Goal: Task Accomplishment & Management: Use online tool/utility

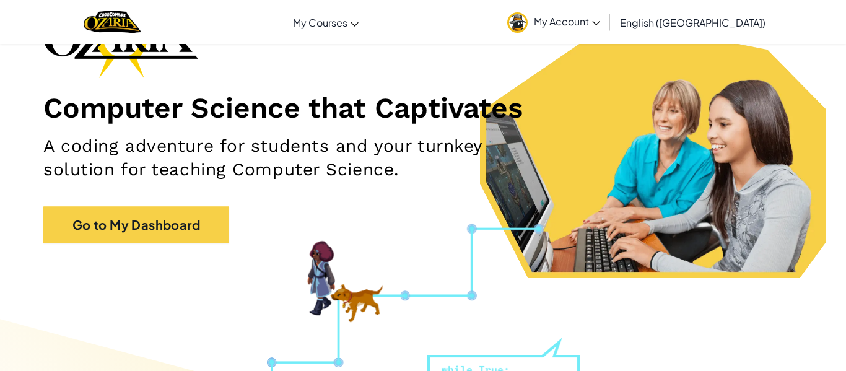
scroll to position [110, 0]
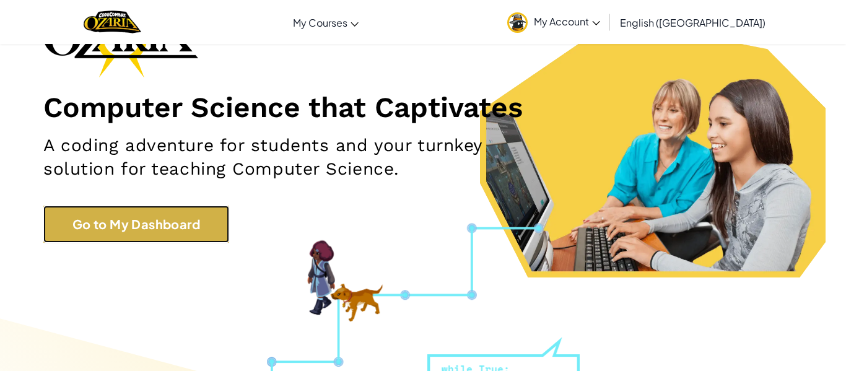
click at [139, 229] on link "Go to My Dashboard" at bounding box center [136, 224] width 186 height 37
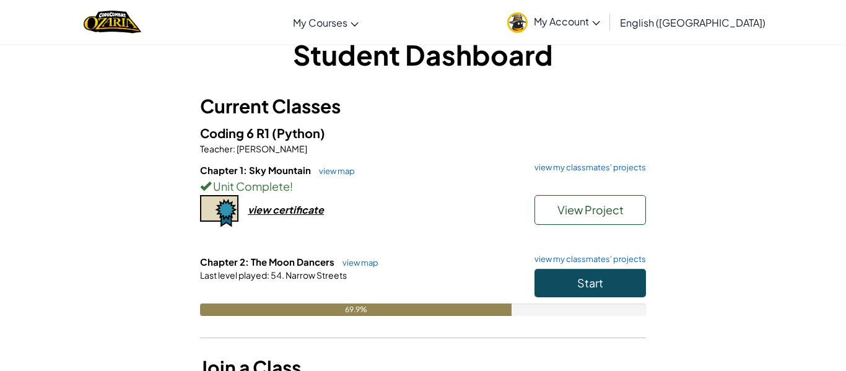
scroll to position [43, 0]
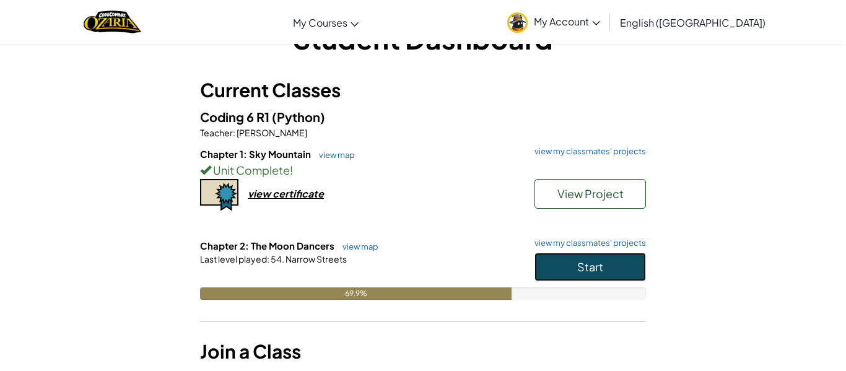
click at [614, 274] on button "Start" at bounding box center [590, 267] width 111 height 28
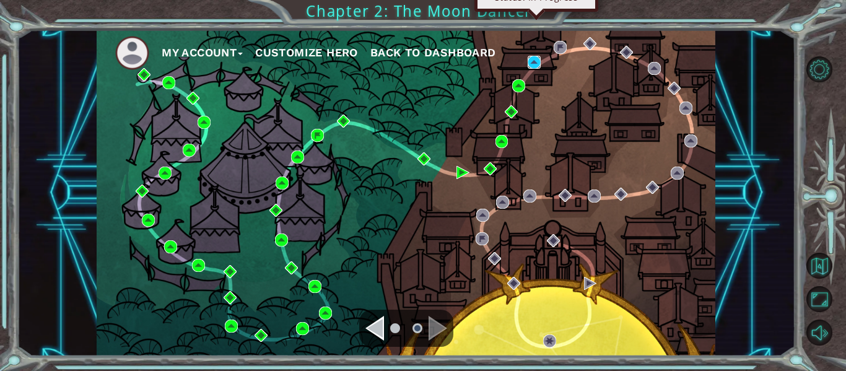
click at [530, 62] on img at bounding box center [534, 62] width 13 height 13
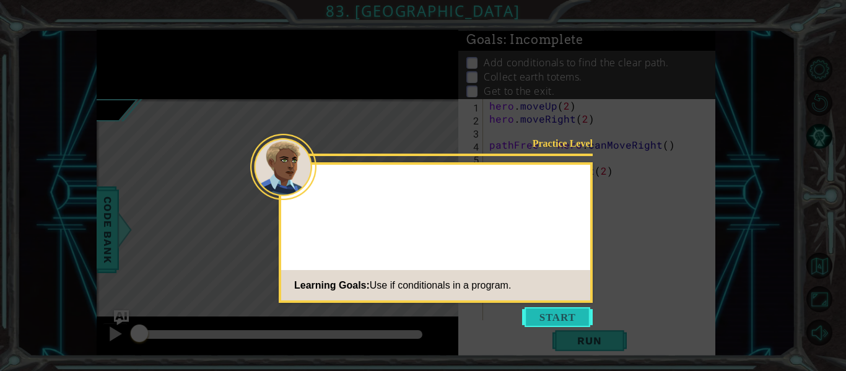
click at [548, 319] on button "Start" at bounding box center [557, 317] width 71 height 20
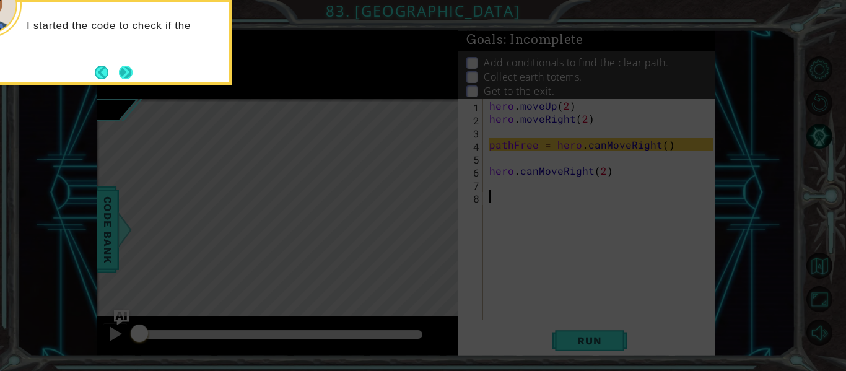
click at [126, 70] on button "Next" at bounding box center [126, 73] width 14 height 14
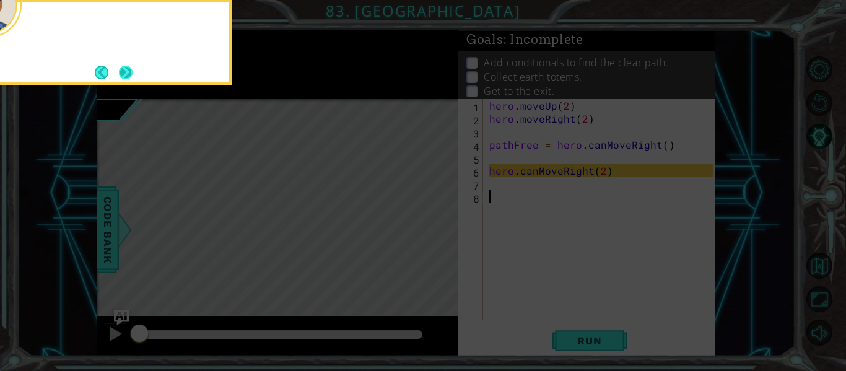
click at [126, 71] on button "Next" at bounding box center [126, 73] width 14 height 14
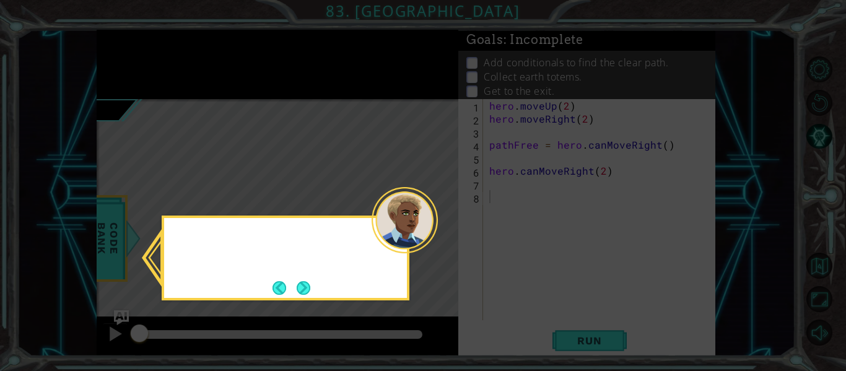
click at [126, 71] on icon at bounding box center [423, 185] width 846 height 371
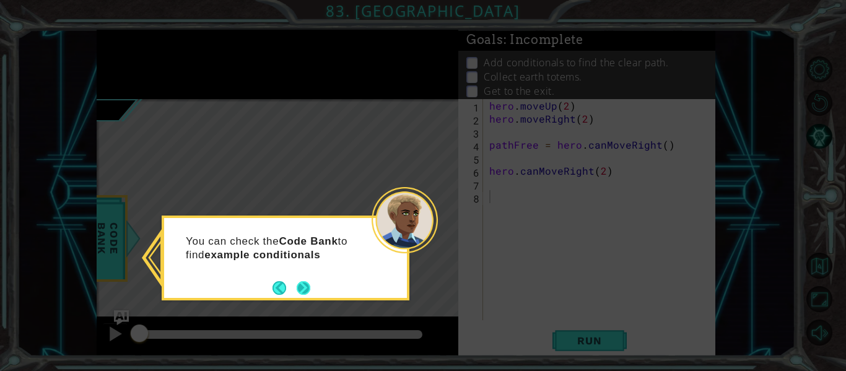
click at [300, 292] on button "Next" at bounding box center [304, 288] width 14 height 14
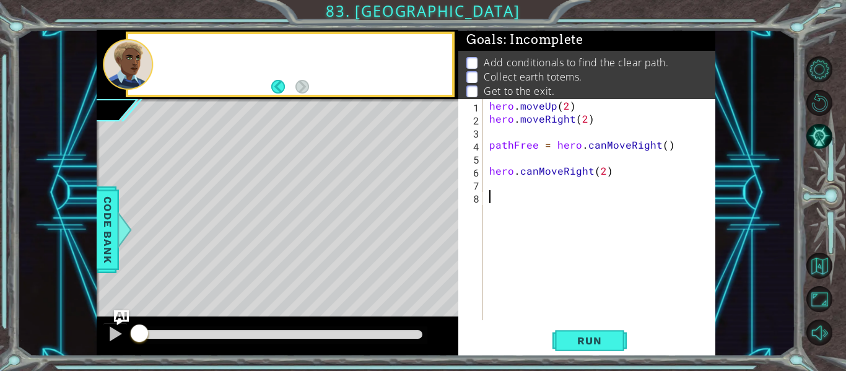
click at [300, 292] on div "Level Map" at bounding box center [383, 281] width 572 height 365
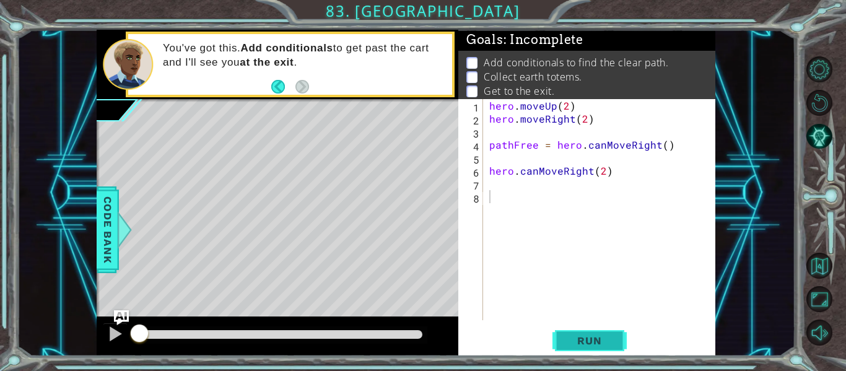
click at [569, 338] on span "Run" at bounding box center [589, 340] width 49 height 12
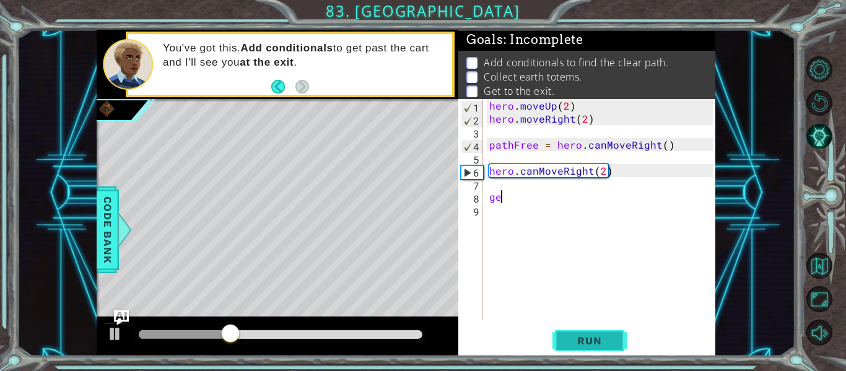
scroll to position [0, 11]
type textarea "g"
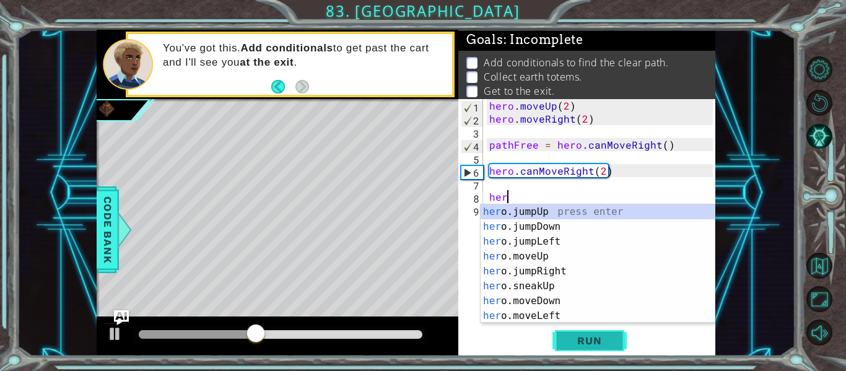
scroll to position [0, 22]
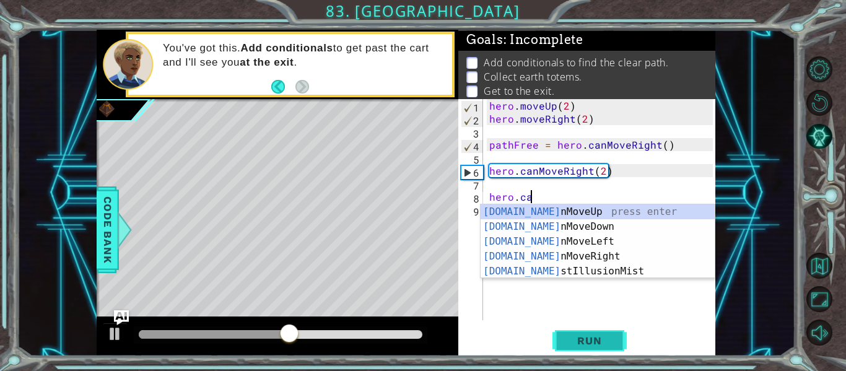
type textarea "hero.can"
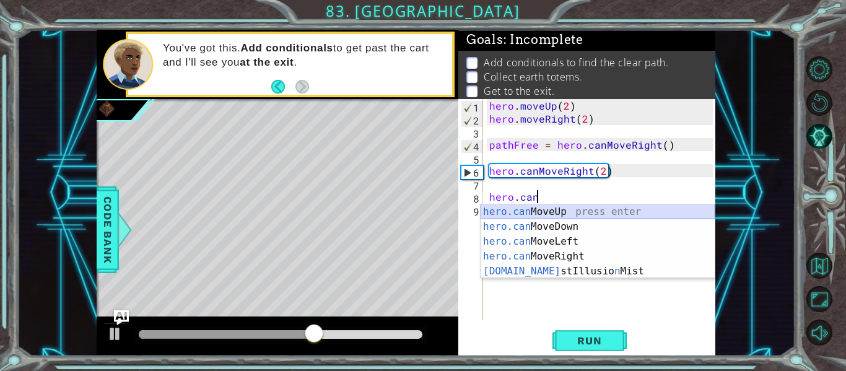
click at [509, 209] on div "hero.can MoveUp press enter hero.can MoveDown press enter hero.can MoveLeft pre…" at bounding box center [598, 256] width 234 height 104
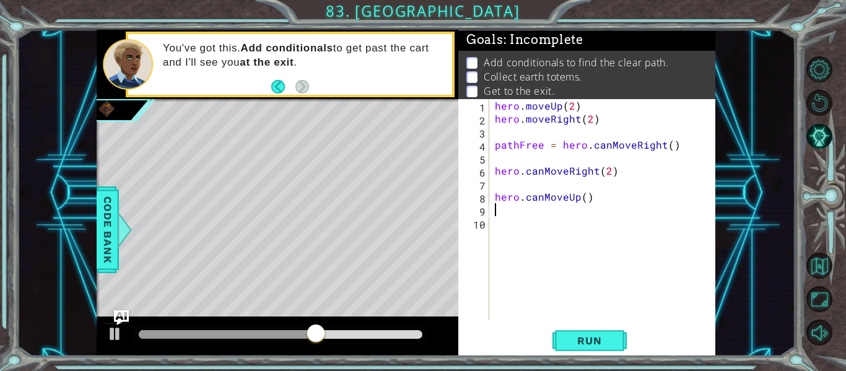
scroll to position [0, 0]
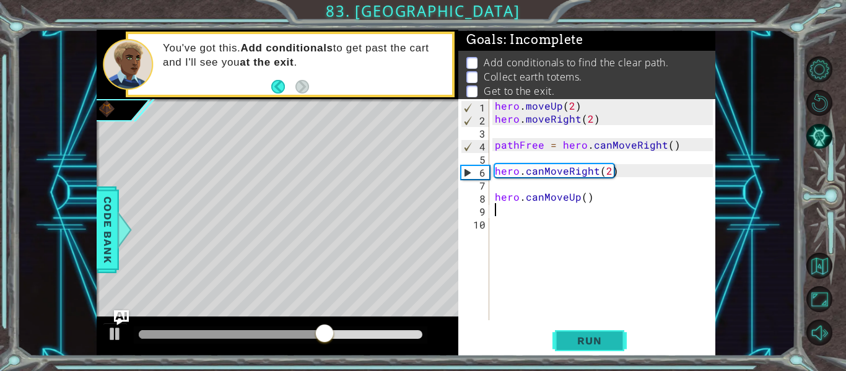
click at [596, 338] on span "Run" at bounding box center [589, 340] width 49 height 12
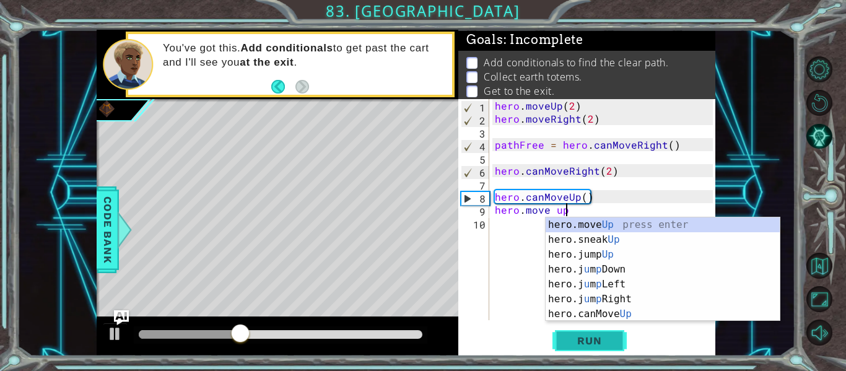
scroll to position [0, 66]
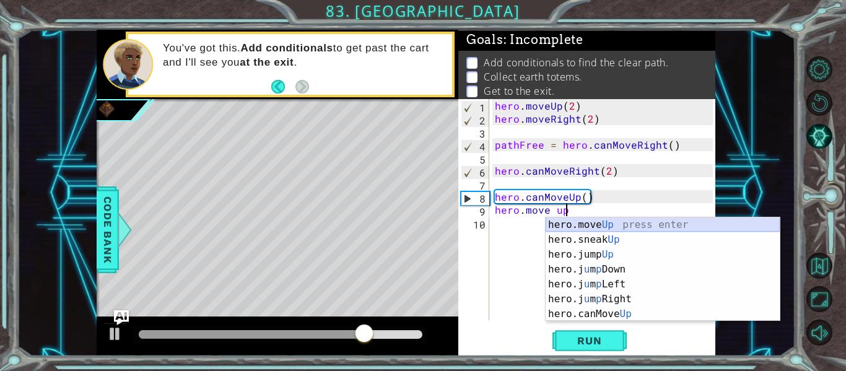
click at [569, 223] on div "hero.move Up press enter hero.sneak Up press enter hero.jump Up press enter her…" at bounding box center [663, 284] width 234 height 134
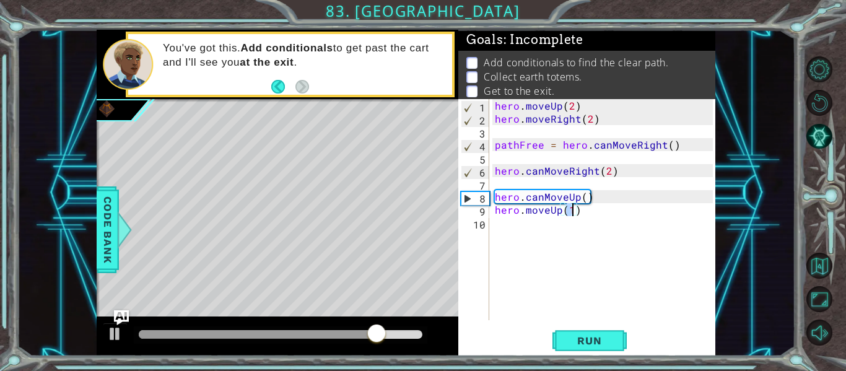
click at [570, 209] on div "hero . moveUp ( 2 ) hero . moveRight ( 2 ) pathFree = hero . canMoveRight ( ) h…" at bounding box center [602, 209] width 221 height 221
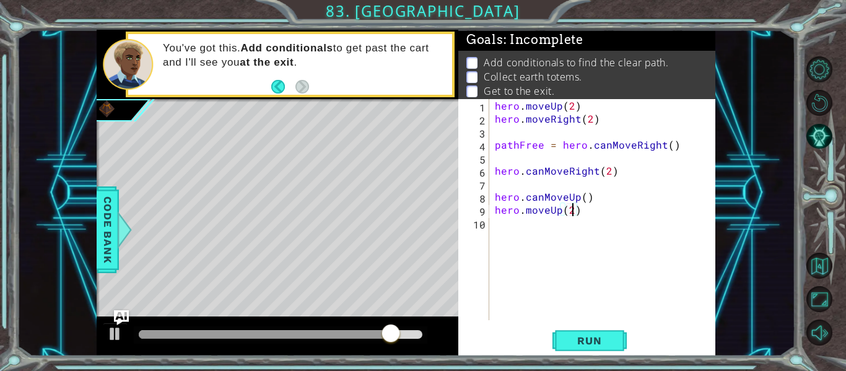
scroll to position [0, 73]
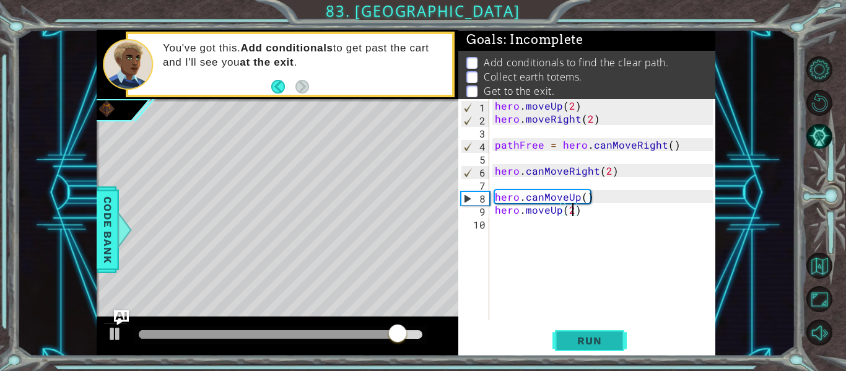
click at [563, 344] on button "Run" at bounding box center [589, 340] width 74 height 25
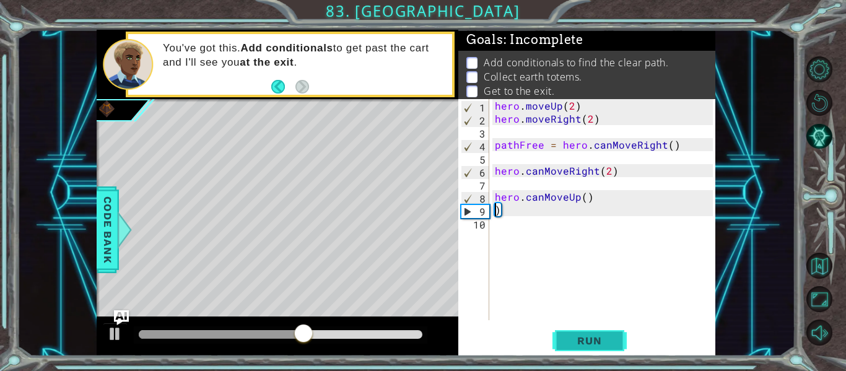
scroll to position [0, 5]
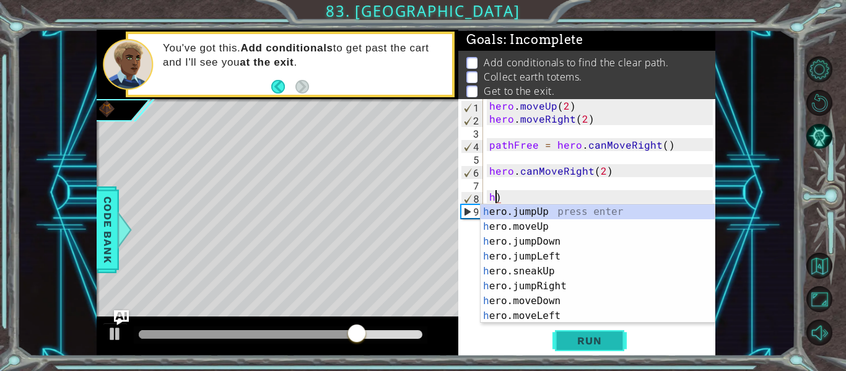
type textarea ")"
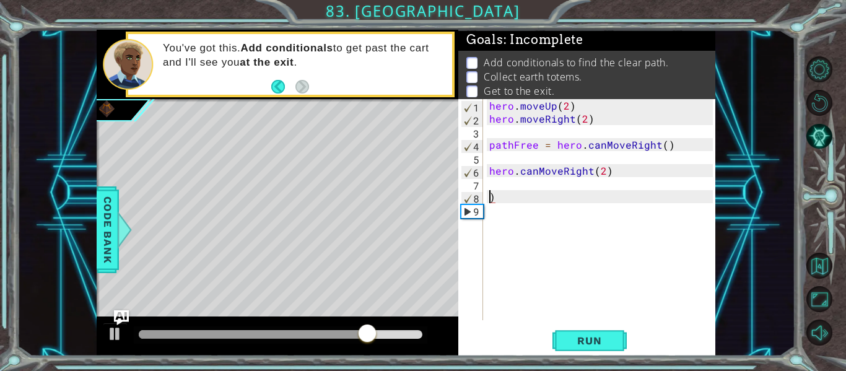
click at [509, 198] on div "hero . moveUp ( 2 ) hero . moveRight ( 2 ) pathFree = hero . canMoveRight ( ) h…" at bounding box center [603, 222] width 232 height 247
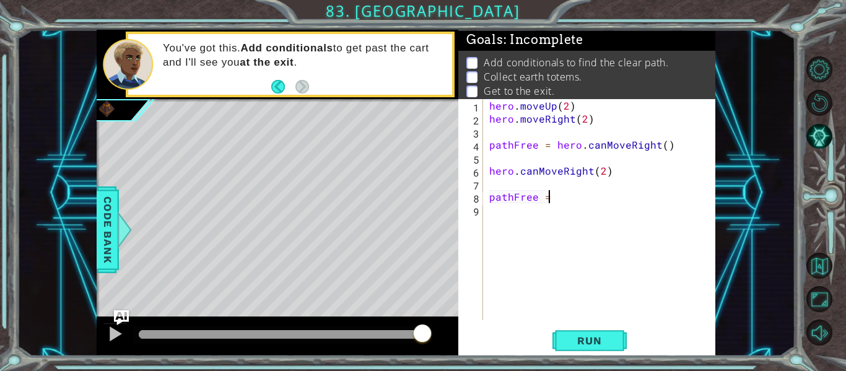
scroll to position [0, 55]
type textarea "p"
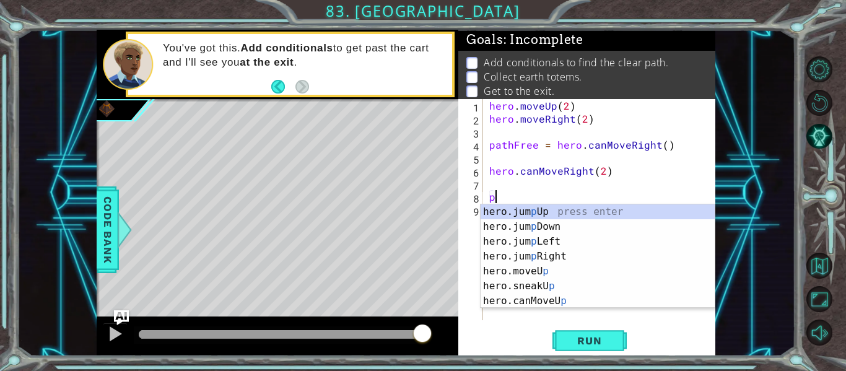
scroll to position [0, 0]
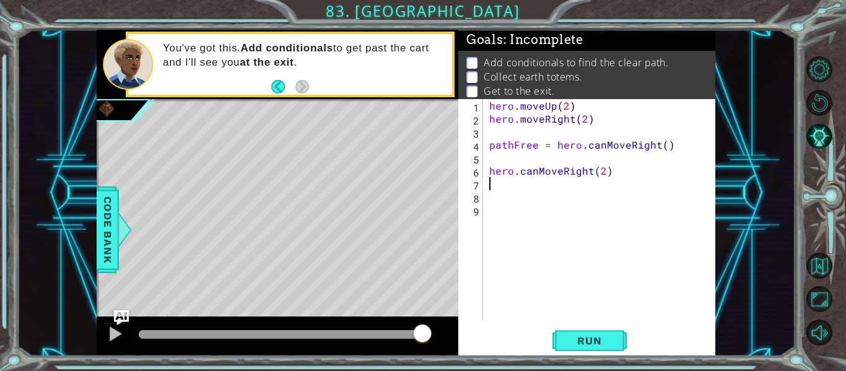
click at [502, 187] on div "hero . moveUp ( 2 ) hero . moveRight ( 2 ) pathFree = hero . canMoveRight ( ) h…" at bounding box center [603, 222] width 232 height 247
click at [496, 201] on div "hero . moveUp ( 2 ) hero . moveRight ( 2 ) pathFree = hero . canMoveRight ( ) h…" at bounding box center [603, 222] width 232 height 247
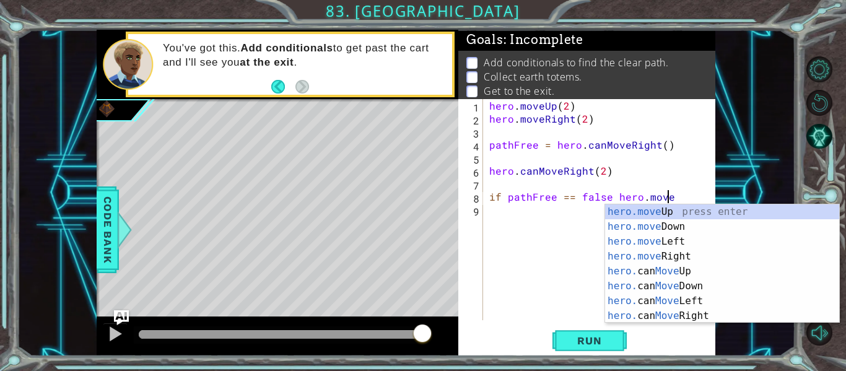
scroll to position [0, 167]
click at [644, 211] on div "hero.move Up press enter hero.move Down press enter hero.move Left press enter …" at bounding box center [722, 278] width 234 height 149
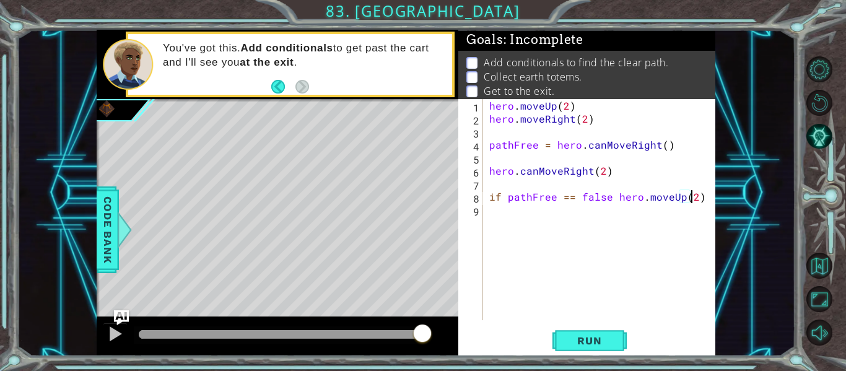
scroll to position [0, 190]
click at [565, 343] on span "Run" at bounding box center [589, 340] width 49 height 12
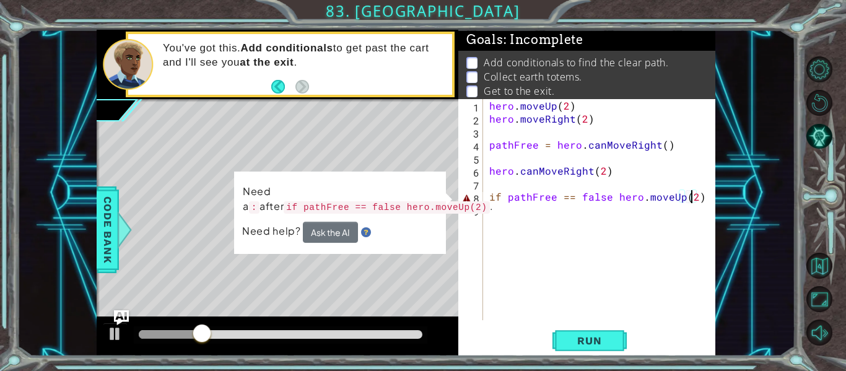
click at [704, 200] on div "hero . moveUp ( 2 ) hero . moveRight ( 2 ) pathFree = hero . canMoveRight ( ) h…" at bounding box center [603, 222] width 232 height 247
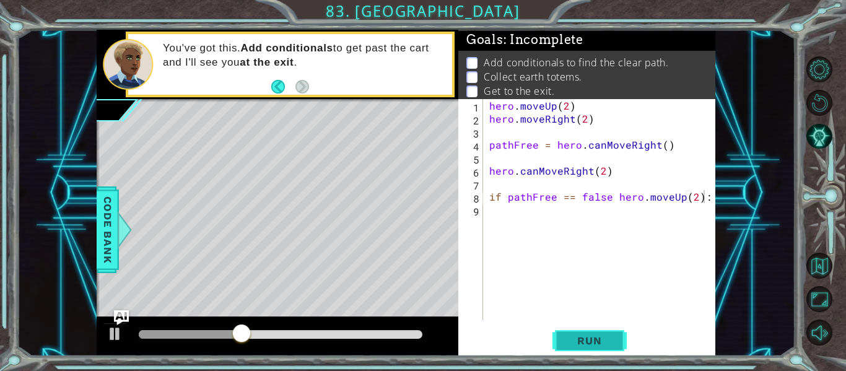
click at [575, 343] on span "Run" at bounding box center [589, 340] width 49 height 12
click at [613, 198] on div "hero . moveUp ( 2 ) hero . moveRight ( 2 ) pathFree = hero . canMoveRight ( ) h…" at bounding box center [603, 222] width 232 height 247
click at [611, 196] on div "hero . moveUp ( 2 ) hero . moveRight ( 2 ) pathFree = hero . canMoveRight ( ) h…" at bounding box center [603, 222] width 232 height 247
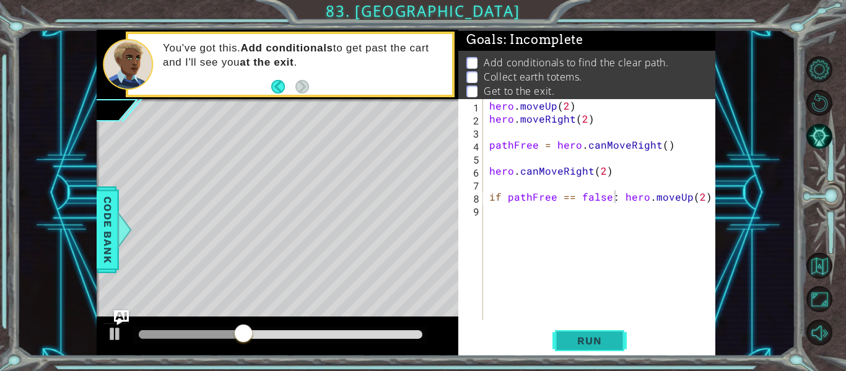
click at [577, 336] on span "Run" at bounding box center [589, 340] width 49 height 12
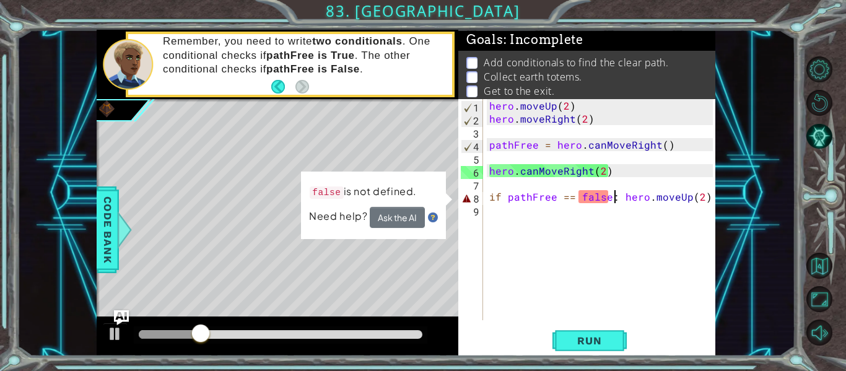
click at [608, 198] on div "hero . moveUp ( 2 ) hero . moveRight ( 2 ) pathFree = hero . canMoveRight ( ) h…" at bounding box center [603, 222] width 232 height 247
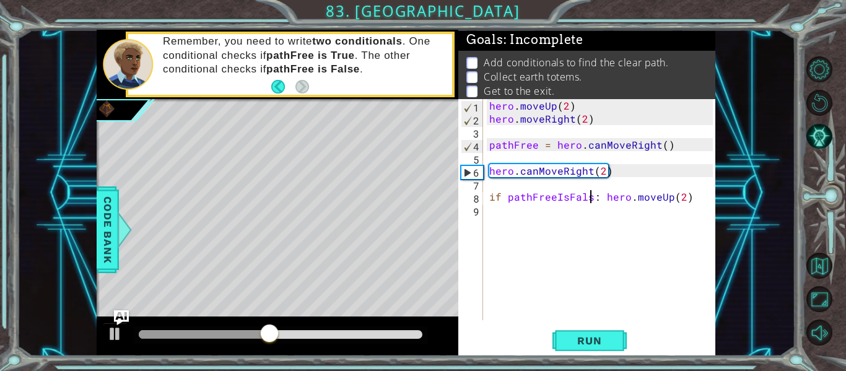
scroll to position [0, 101]
click at [558, 349] on button "Run" at bounding box center [589, 340] width 74 height 25
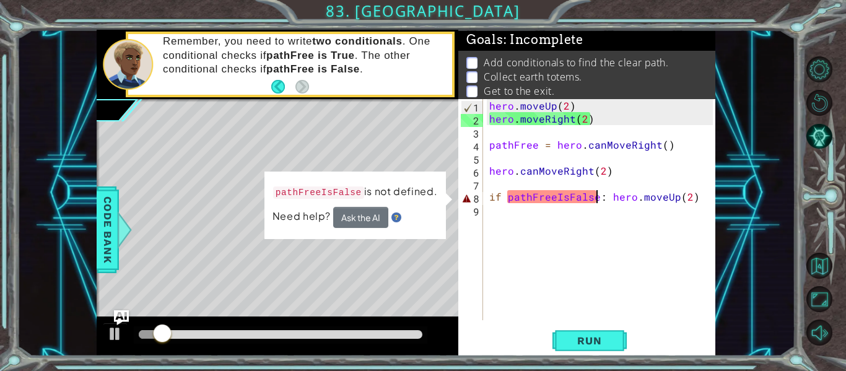
click at [567, 197] on div "hero . moveUp ( 2 ) hero . moveRight ( 2 ) pathFree = hero . canMoveRight ( ) h…" at bounding box center [603, 222] width 232 height 247
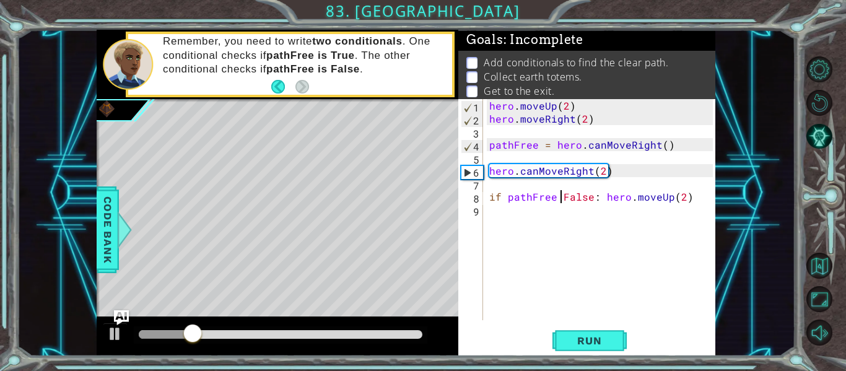
click at [557, 200] on div "hero . moveUp ( 2 ) hero . moveRight ( 2 ) pathFree = hero . canMoveRight ( ) h…" at bounding box center [603, 222] width 232 height 247
click at [559, 202] on div "hero . moveUp ( 2 ) hero . moveRight ( 2 ) pathFree = hero . canMoveRight ( ) h…" at bounding box center [603, 222] width 232 height 247
click at [554, 198] on div "hero . moveUp ( 2 ) hero . moveRight ( 2 ) pathFree = hero . canMoveRight ( ) h…" at bounding box center [603, 222] width 232 height 247
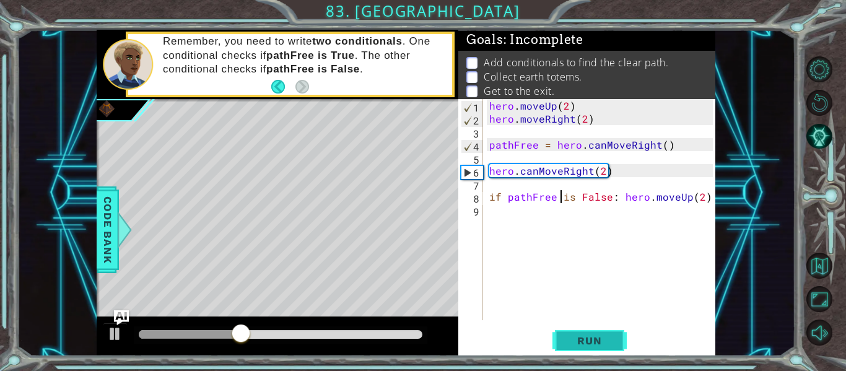
type textarea "if pathFree is False: hero.moveUp(2)"
click at [562, 336] on button "Run" at bounding box center [589, 340] width 74 height 25
click at [496, 188] on div "hero . moveUp ( 2 ) hero . moveRight ( 2 ) pathFree = hero . canMoveRight ( ) h…" at bounding box center [603, 222] width 232 height 247
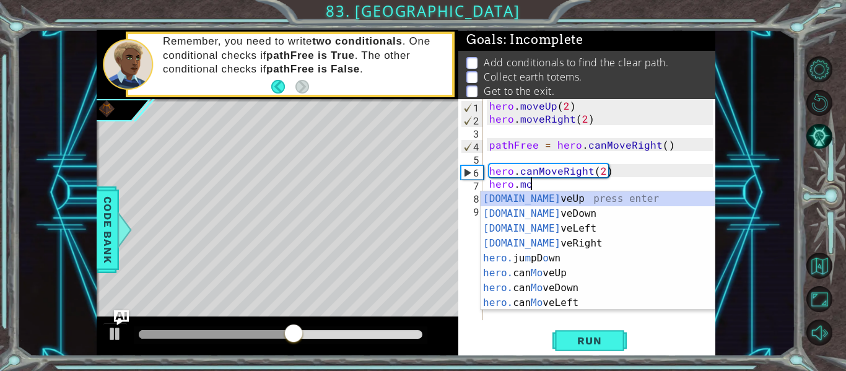
scroll to position [0, 38]
click at [500, 248] on div "[DOMAIN_NAME] veUp press enter [DOMAIN_NAME] veDown press enter [DOMAIN_NAME] v…" at bounding box center [598, 265] width 234 height 149
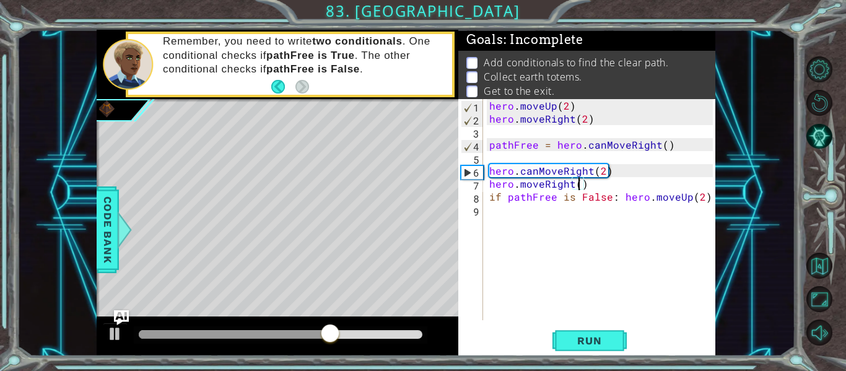
scroll to position [0, 90]
click at [574, 343] on span "Run" at bounding box center [589, 340] width 49 height 12
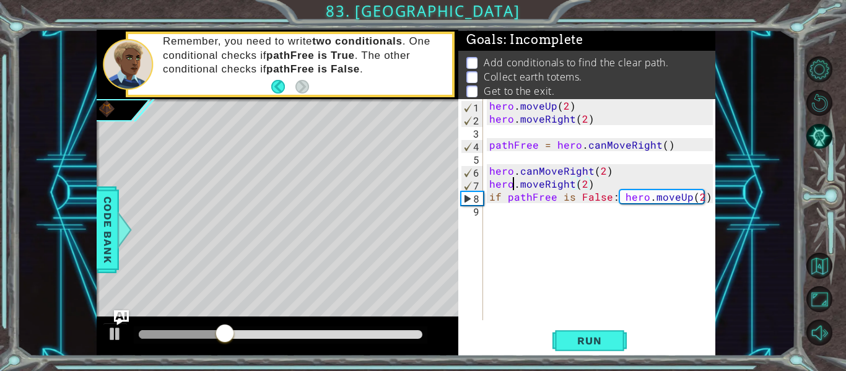
click at [511, 188] on div "hero . moveUp ( 2 ) hero . moveRight ( 2 ) pathFree = hero . canMoveRight ( ) h…" at bounding box center [603, 222] width 232 height 247
click at [598, 191] on div "hero . moveUp ( 2 ) hero . moveRight ( 2 ) pathFree = hero . canMoveRight ( ) h…" at bounding box center [603, 222] width 232 height 247
click at [601, 178] on div "hero . moveUp ( 2 ) hero . moveRight ( 2 ) pathFree = hero . canMoveRight ( ) h…" at bounding box center [603, 222] width 232 height 247
type textarea "hero.moveRight(2)"
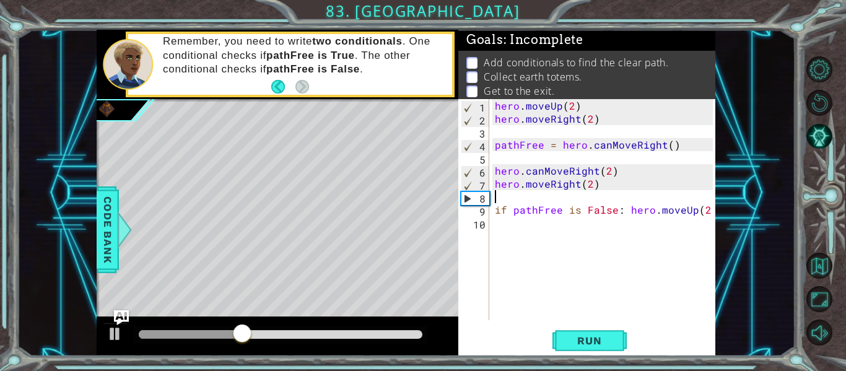
scroll to position [0, 0]
click at [505, 232] on div "hero . moveUp ( 2 ) hero . moveRight ( 2 ) pathFree = hero . canMoveRight ( ) h…" at bounding box center [605, 222] width 227 height 247
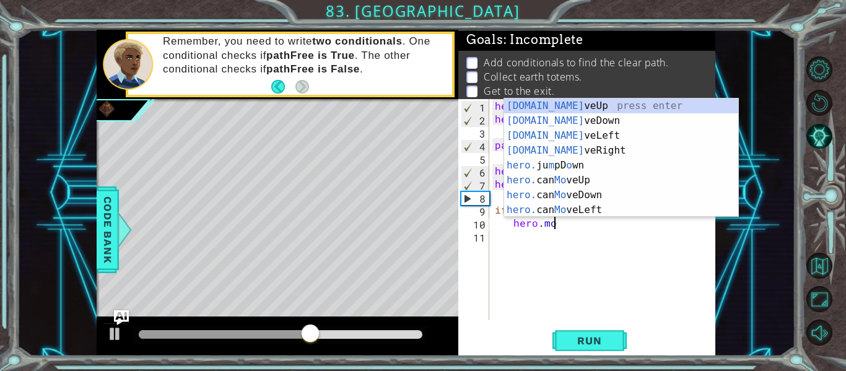
scroll to position [0, 55]
click at [560, 107] on div "[DOMAIN_NAME] veUp press enter [DOMAIN_NAME] veDown press enter [DOMAIN_NAME] v…" at bounding box center [621, 172] width 234 height 149
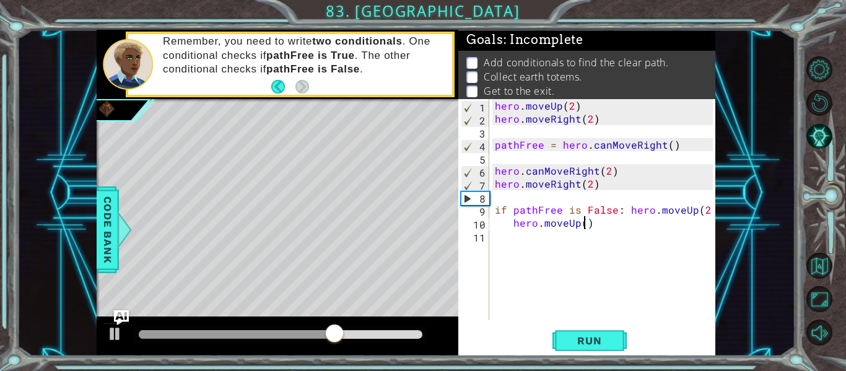
type textarea "hero.moveUp(2)"
click at [546, 245] on div "hero . moveUp ( 2 ) hero . moveRight ( 2 ) pathFree = hero . canMoveRight ( ) h…" at bounding box center [605, 222] width 227 height 247
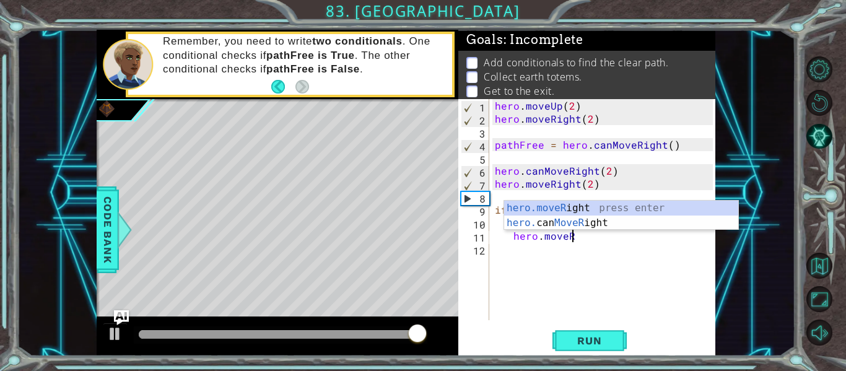
scroll to position [0, 72]
click at [576, 211] on div "hero.moveR ight press enter hero. can MoveR ight press enter" at bounding box center [621, 230] width 234 height 59
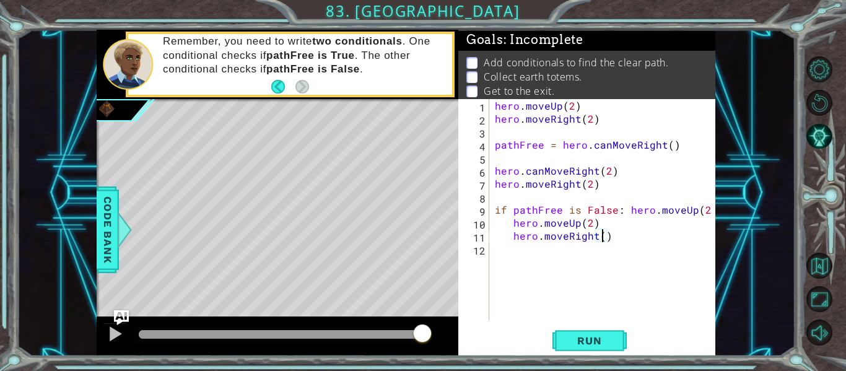
scroll to position [0, 107]
click at [561, 338] on button "Run" at bounding box center [589, 340] width 74 height 25
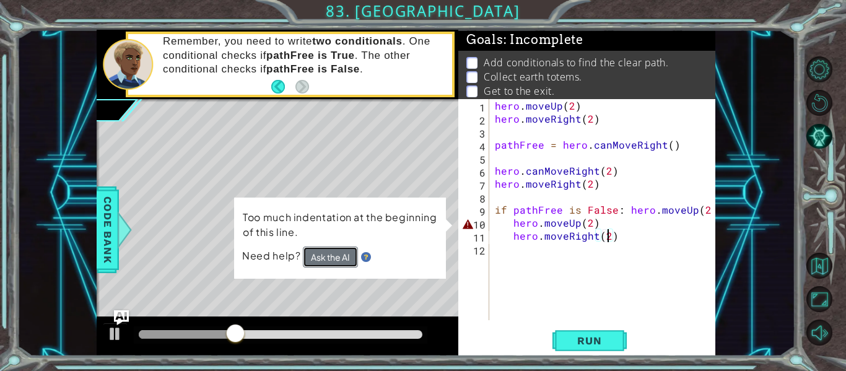
click at [341, 256] on button "Ask the AI" at bounding box center [330, 257] width 56 height 22
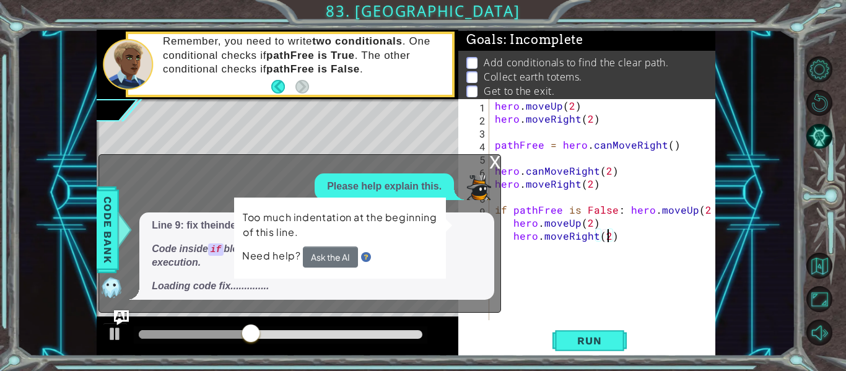
click at [471, 224] on div "10" at bounding box center [475, 224] width 28 height 13
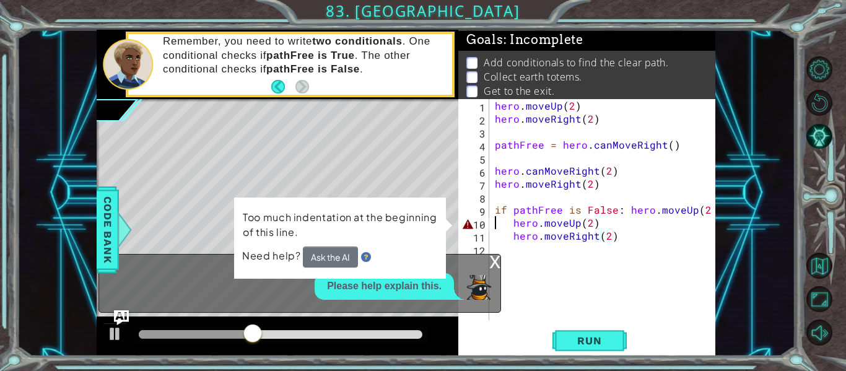
scroll to position [0, 94]
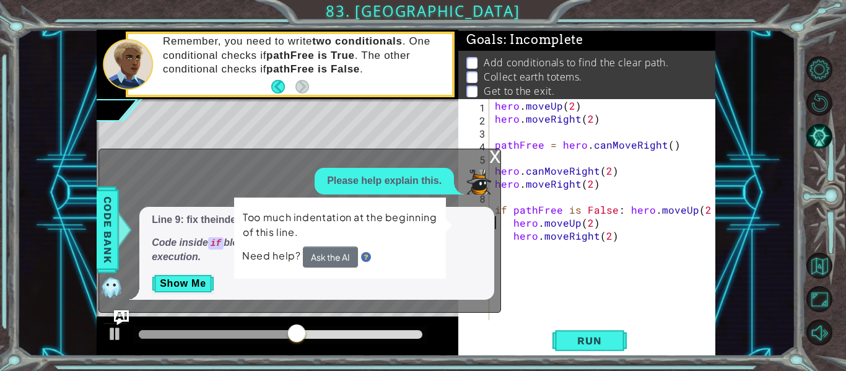
click at [498, 149] on div "x" at bounding box center [494, 155] width 11 height 12
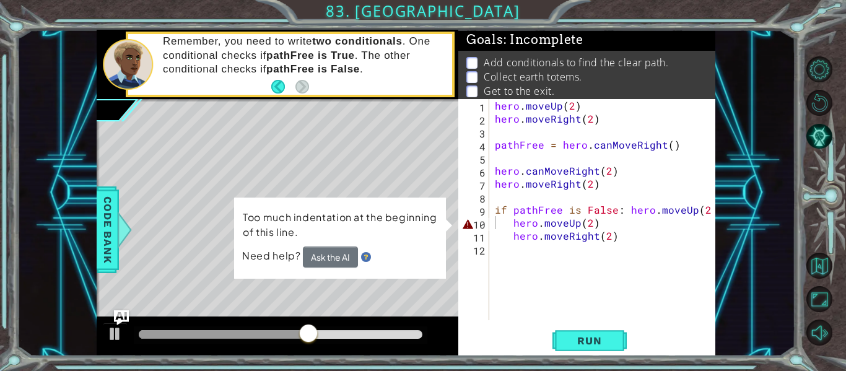
click at [509, 221] on div "hero . moveUp ( 2 ) hero . moveRight ( 2 ) pathFree = hero . canMoveRight ( ) h…" at bounding box center [605, 222] width 227 height 247
click at [369, 260] on img at bounding box center [365, 257] width 10 height 10
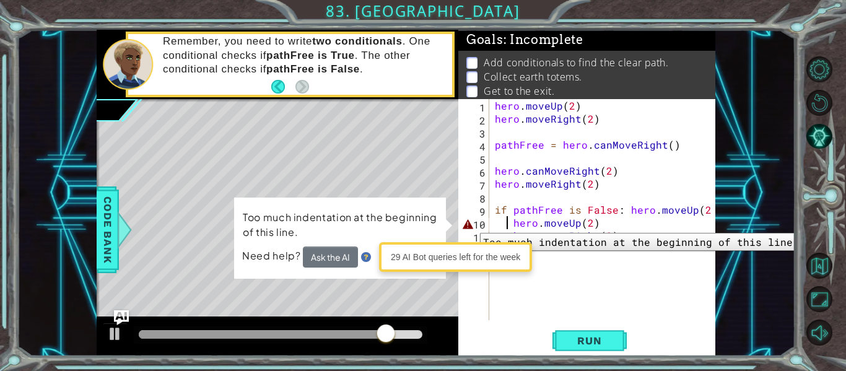
click at [469, 225] on div "10" at bounding box center [475, 224] width 28 height 13
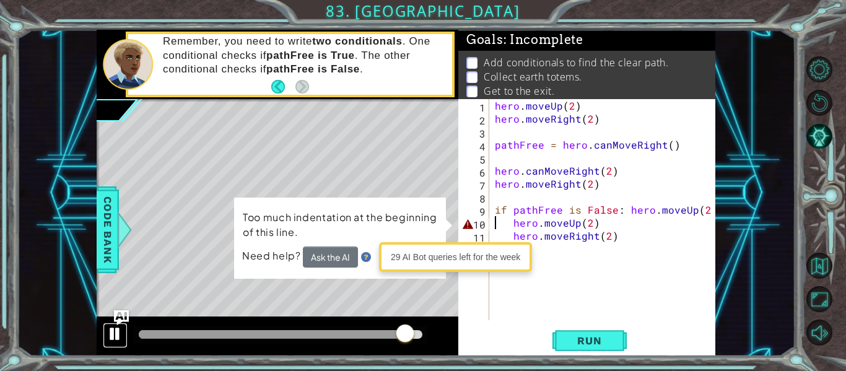
click at [112, 328] on div at bounding box center [115, 334] width 16 height 16
click at [517, 229] on div "hero . moveUp ( 2 ) hero . moveRight ( 2 ) pathFree = hero . canMoveRight ( ) h…" at bounding box center [605, 222] width 227 height 247
click at [509, 230] on div "hero . moveUp ( 2 ) hero . moveRight ( 2 ) pathFree = hero . canMoveRight ( ) h…" at bounding box center [605, 222] width 227 height 247
click at [564, 341] on button "Run" at bounding box center [589, 340] width 74 height 25
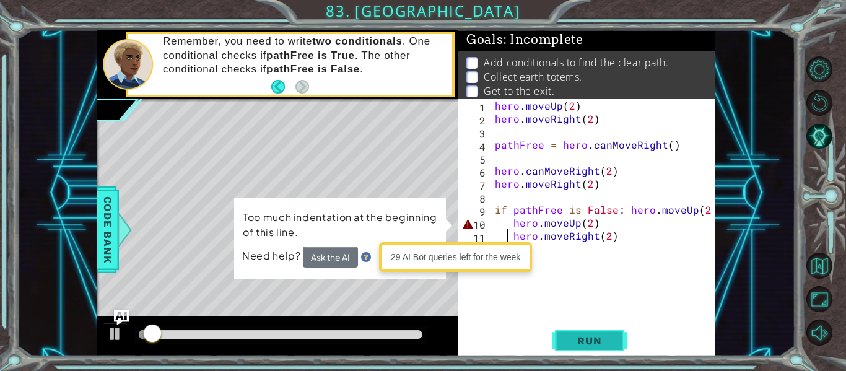
click at [562, 346] on button "Run" at bounding box center [589, 340] width 74 height 25
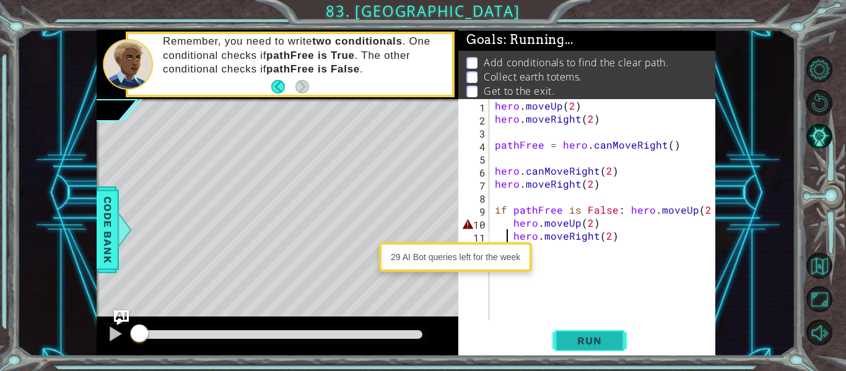
click at [562, 346] on button "Run" at bounding box center [589, 340] width 74 height 25
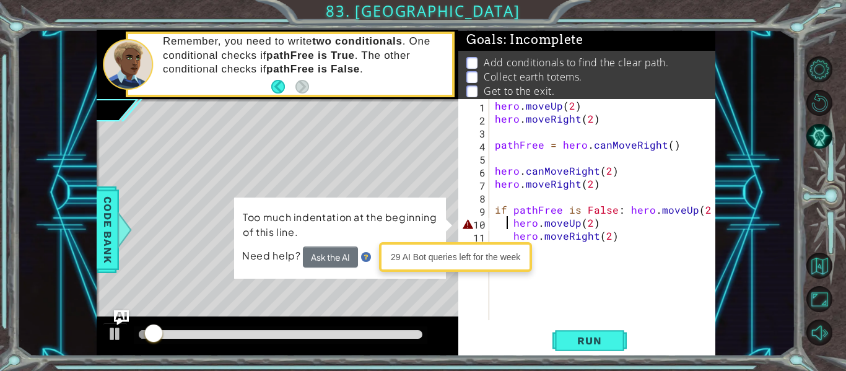
click at [505, 225] on div "hero . moveUp ( 2 ) hero . moveRight ( 2 ) pathFree = hero . canMoveRight ( ) h…" at bounding box center [605, 222] width 227 height 247
click at [511, 225] on div "hero . moveUp ( 2 ) hero . moveRight ( 2 ) pathFree = hero . canMoveRight ( ) h…" at bounding box center [605, 222] width 227 height 247
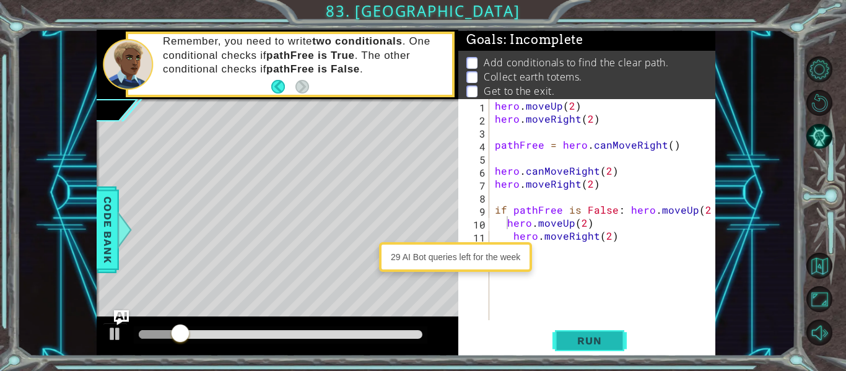
click at [562, 344] on button "Run" at bounding box center [589, 340] width 74 height 25
click at [562, 335] on button "Run" at bounding box center [589, 340] width 74 height 25
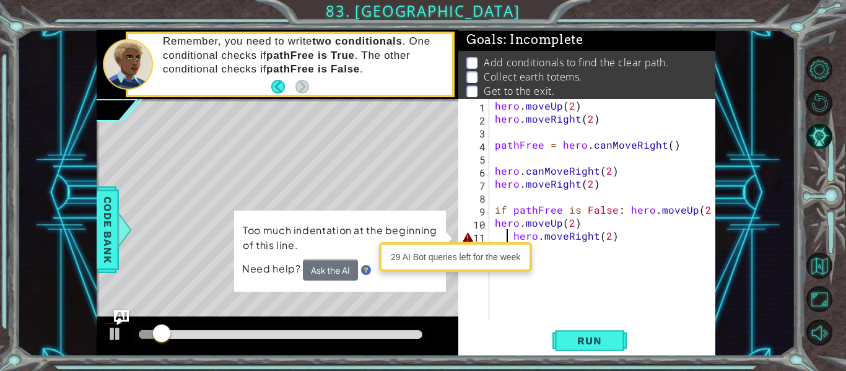
click at [509, 237] on div "hero . moveUp ( 2 ) hero . moveRight ( 2 ) pathFree = hero . canMoveRight ( ) h…" at bounding box center [605, 222] width 227 height 247
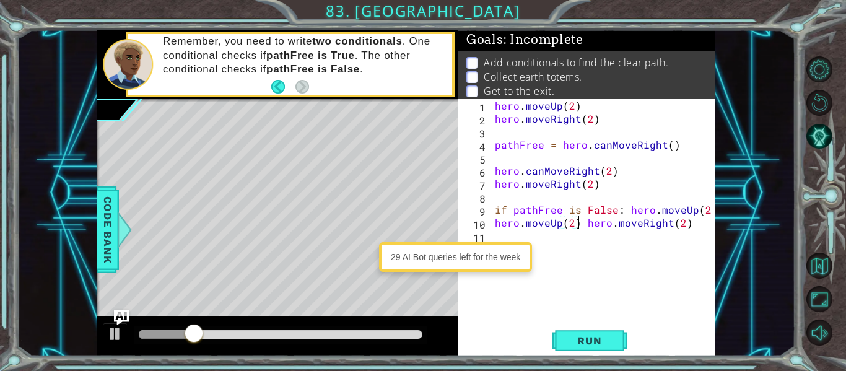
click at [585, 224] on div "hero . moveUp ( 2 ) hero . moveRight ( 2 ) pathFree = hero . canMoveRight ( ) h…" at bounding box center [605, 222] width 227 height 247
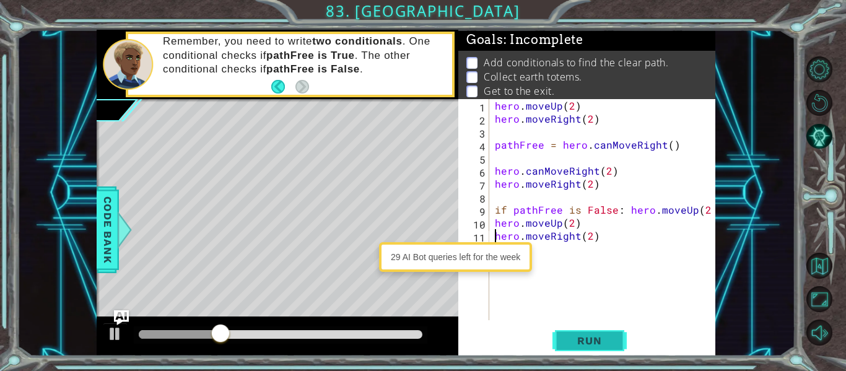
click at [574, 338] on span "Run" at bounding box center [589, 340] width 49 height 12
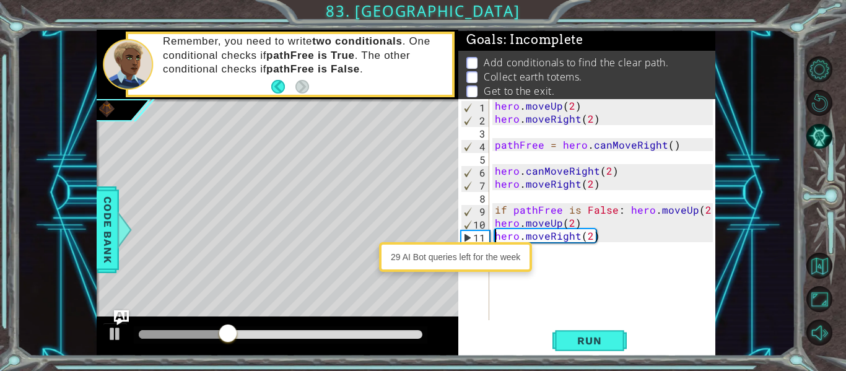
click at [583, 221] on div "hero . moveUp ( 2 ) hero . moveRight ( 2 ) pathFree = hero . canMoveRight ( ) h…" at bounding box center [605, 222] width 227 height 247
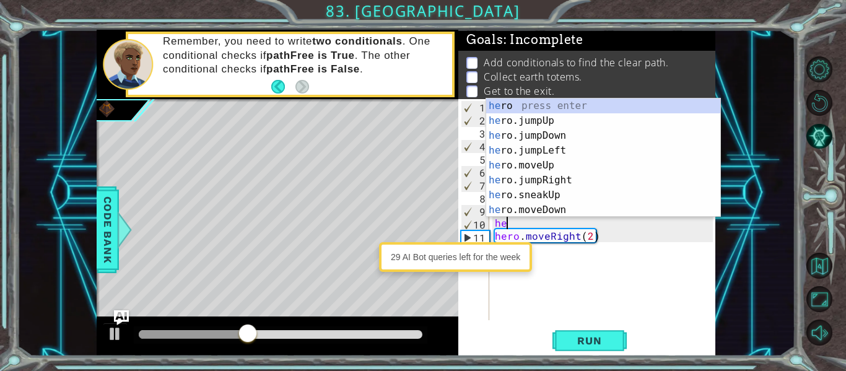
type textarea "h"
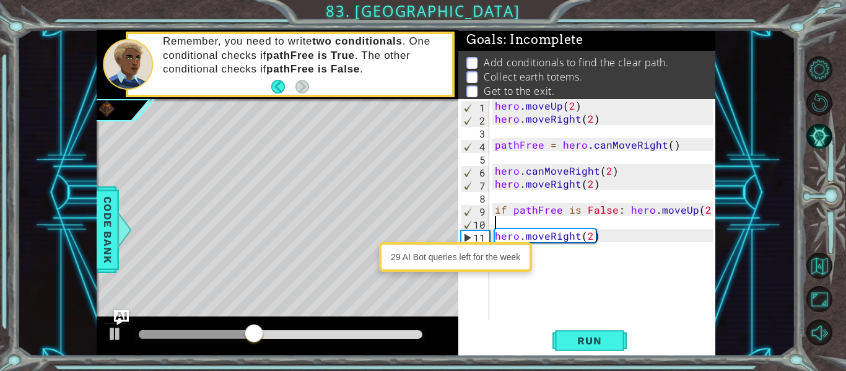
scroll to position [0, 0]
click at [574, 325] on div "1 2 3 4 5 6 7 8 9 10 11 12 hero . moveUp ( 2 ) hero . moveRight ( 2 ) pathFree …" at bounding box center [586, 227] width 257 height 257
click at [570, 343] on span "Run" at bounding box center [589, 340] width 49 height 12
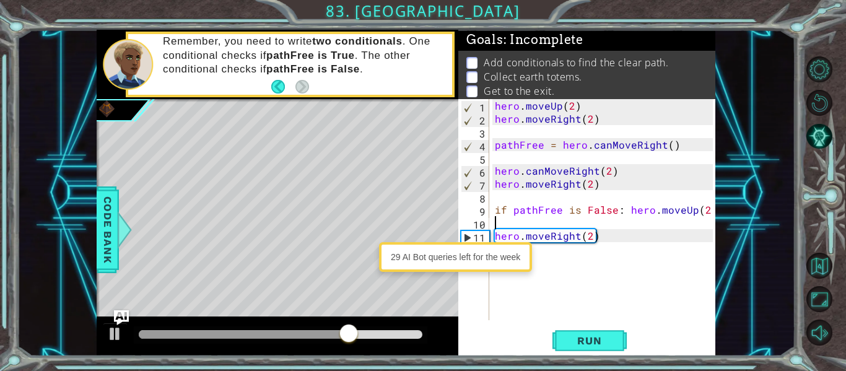
click at [463, 263] on div "29 AI Bot queries left for the week" at bounding box center [455, 257] width 147 height 24
type textarea "hero.moveRight(2)"
click at [601, 240] on div "hero . moveUp ( 2 ) hero . moveRight ( 2 ) pathFree = hero . canMoveRight ( ) h…" at bounding box center [605, 222] width 227 height 247
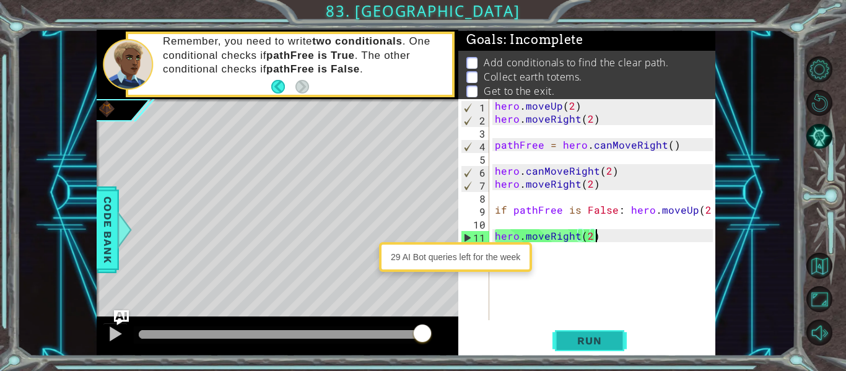
click at [568, 330] on button "Run" at bounding box center [589, 340] width 74 height 25
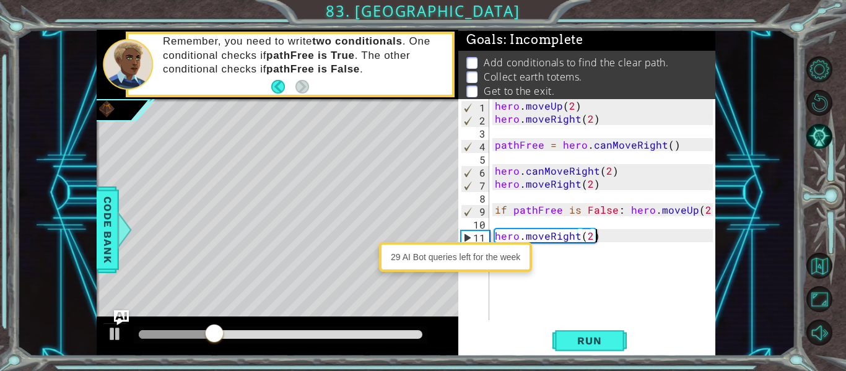
click at [520, 222] on div "hero . moveUp ( 2 ) hero . moveRight ( 2 ) pathFree = hero . canMoveRight ( ) h…" at bounding box center [605, 222] width 227 height 247
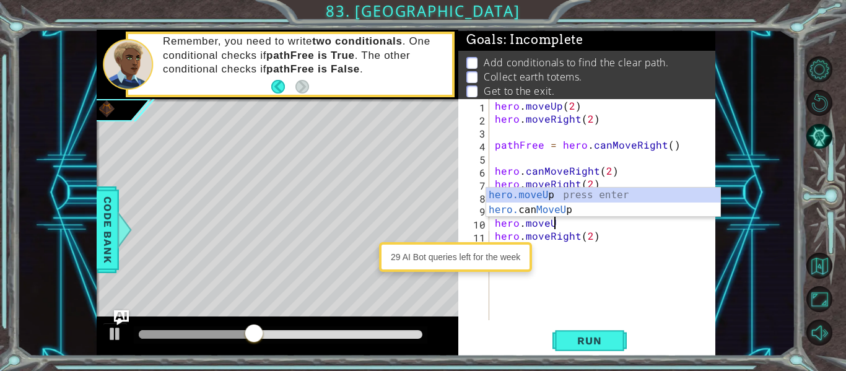
scroll to position [0, 55]
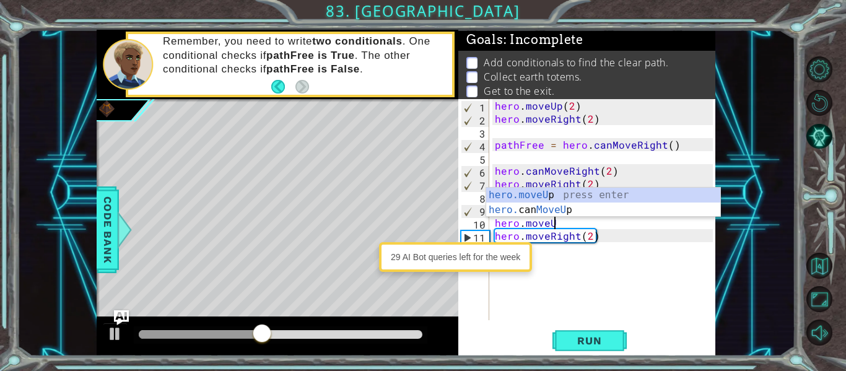
type textarea "hero.moveUp"
click at [557, 263] on div "hero . moveUp ( 2 ) hero . moveRight ( 2 ) pathFree = hero . canMoveRight ( ) h…" at bounding box center [605, 222] width 227 height 247
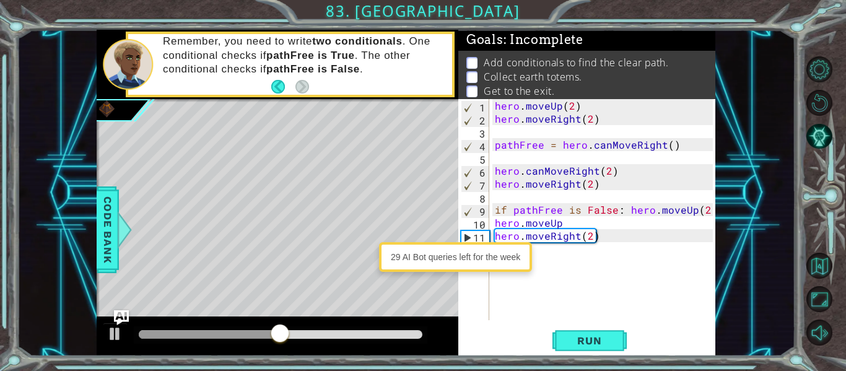
scroll to position [0, 0]
click at [559, 259] on div "hero . moveUp ( 2 ) hero . moveRight ( 2 ) pathFree = hero . canMoveRight ( ) h…" at bounding box center [605, 222] width 227 height 247
click at [504, 261] on div "29 AI Bot queries left for the week" at bounding box center [455, 257] width 147 height 24
click at [509, 258] on div "29 AI Bot queries left for the week" at bounding box center [455, 257] width 147 height 24
click at [566, 256] on div "hero . moveUp ( 2 ) hero . moveRight ( 2 ) pathFree = hero . canMoveRight ( ) h…" at bounding box center [605, 222] width 227 height 247
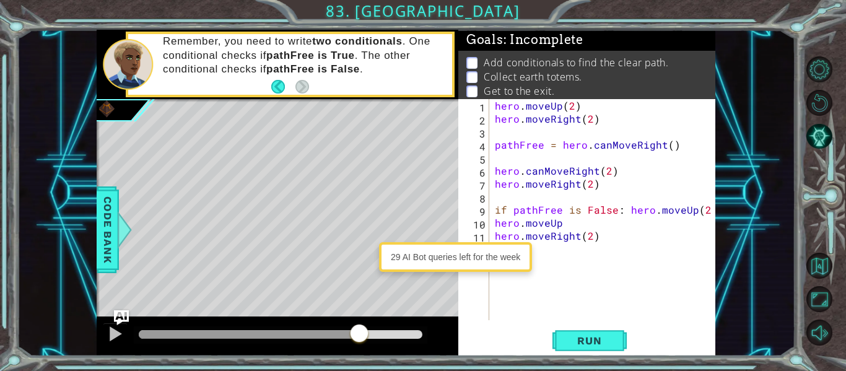
type textarea "h"
type textarea "hero.moveRight(2)"
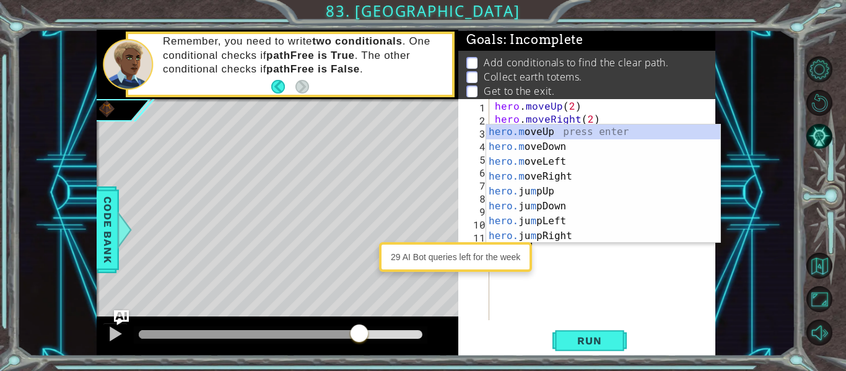
scroll to position [0, 33]
click at [531, 136] on div "hero.m oveUp press enter hero.m oveDown press enter hero.m oveLeft press enter …" at bounding box center [603, 198] width 234 height 149
type textarea "hero.moveUp(1)"
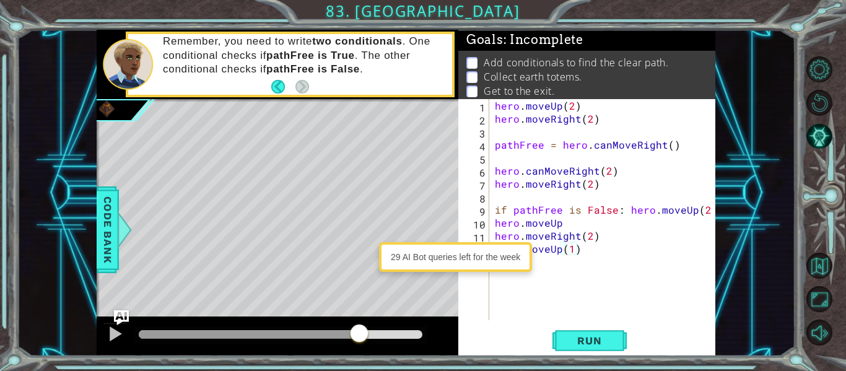
click at [543, 263] on div "hero . moveUp ( 2 ) hero . moveRight ( 2 ) pathFree = hero . canMoveRight ( ) h…" at bounding box center [605, 222] width 227 height 247
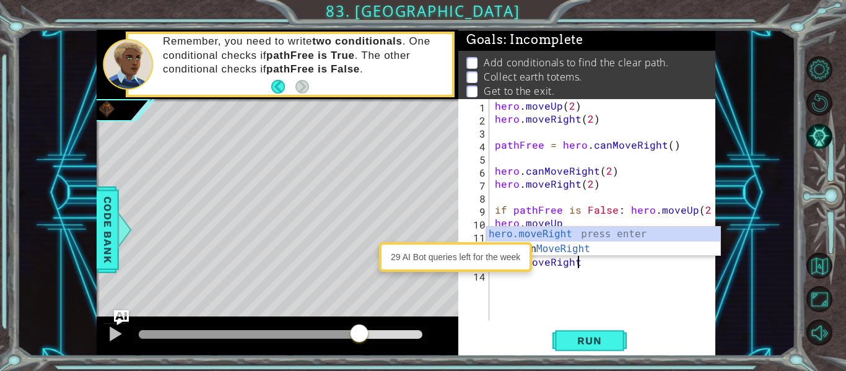
scroll to position [0, 77]
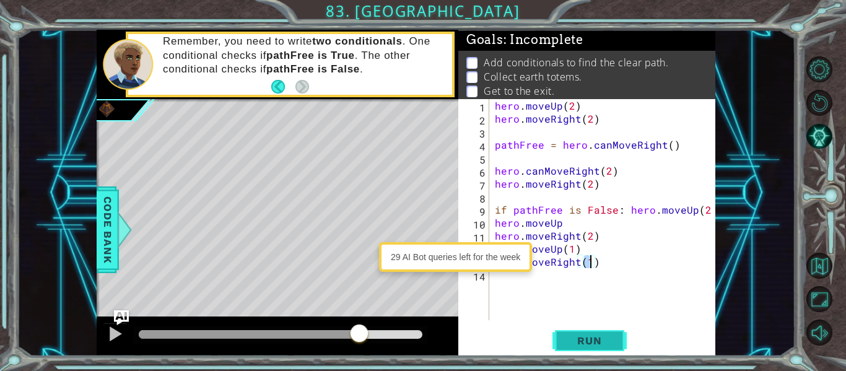
click at [562, 336] on button "Run" at bounding box center [589, 340] width 74 height 25
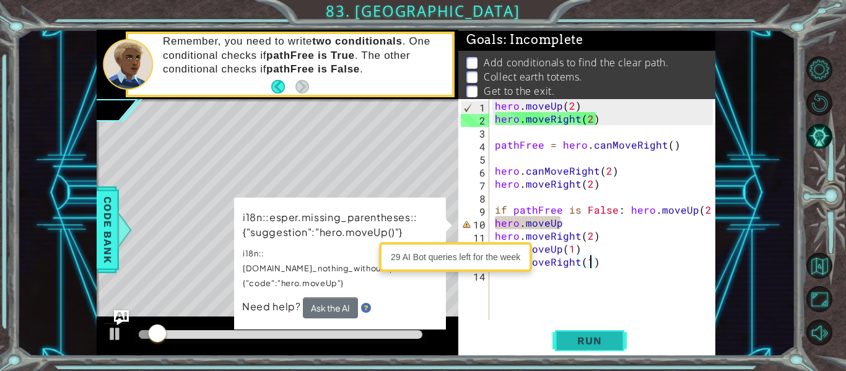
click at [562, 336] on button "Run" at bounding box center [589, 340] width 74 height 25
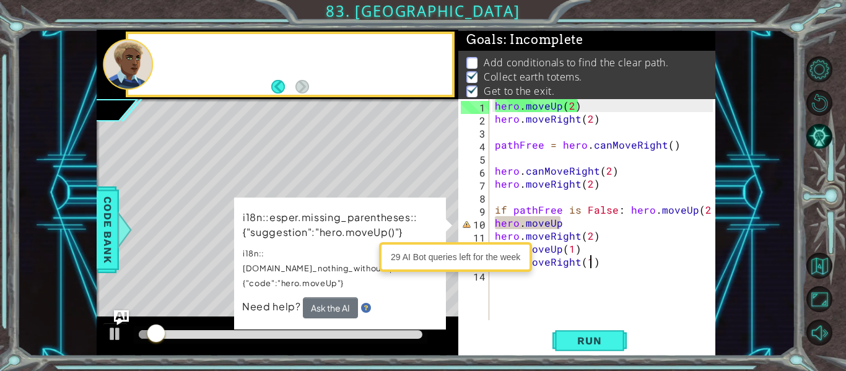
scroll to position [3, 0]
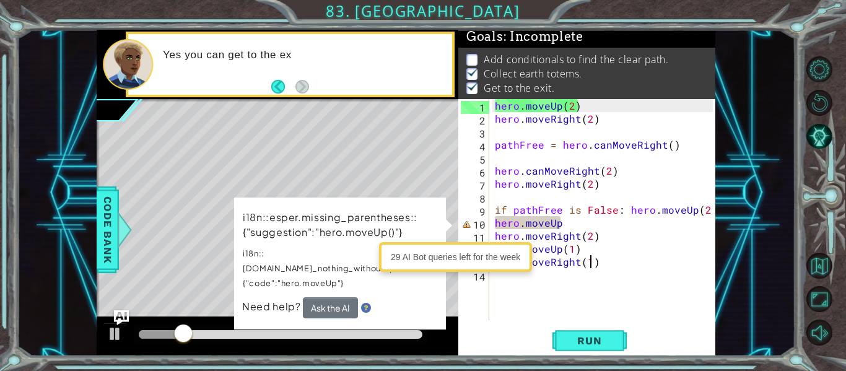
click at [567, 222] on div "hero . moveUp ( 2 ) hero . moveRight ( 2 ) pathFree = hero . canMoveRight ( ) h…" at bounding box center [605, 222] width 227 height 247
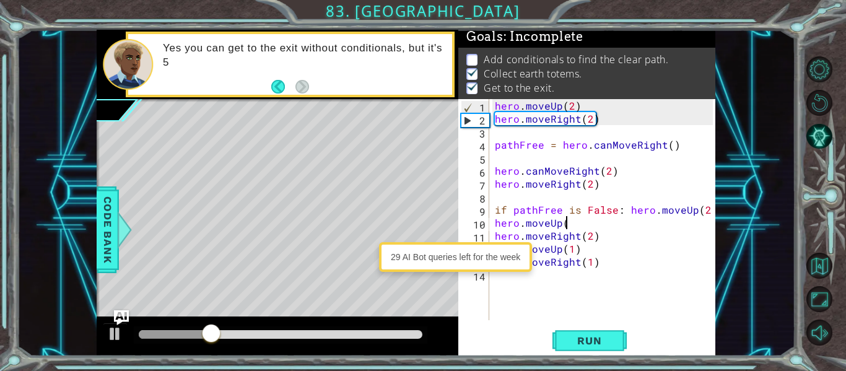
scroll to position [0, 72]
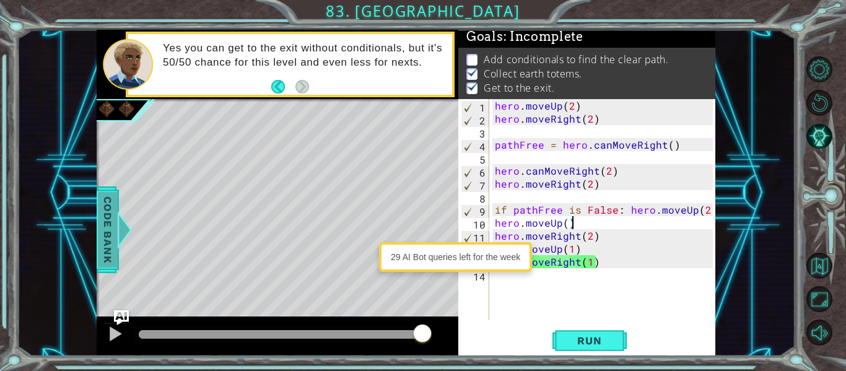
type textarea "hero.moveUp()"
click at [98, 206] on span "Code Bank" at bounding box center [108, 230] width 20 height 76
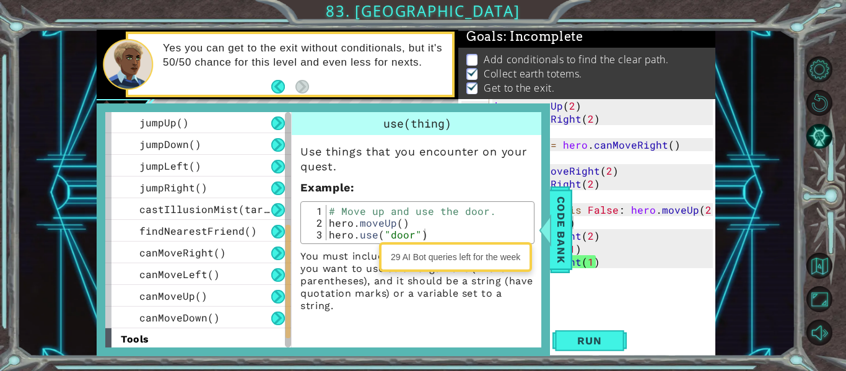
scroll to position [285, 0]
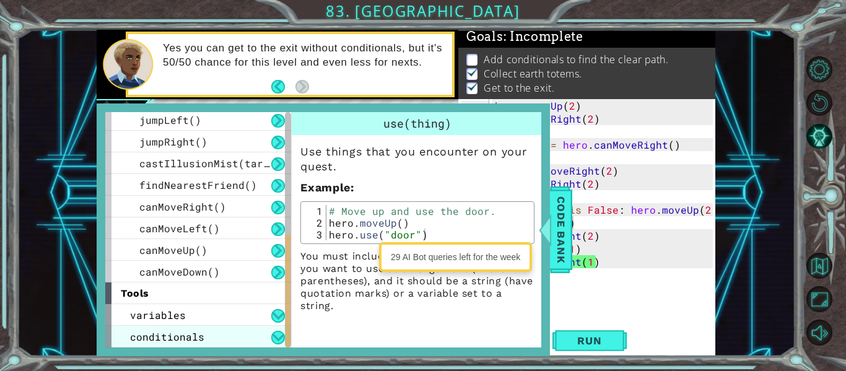
click at [175, 338] on span "conditionals" at bounding box center [167, 336] width 74 height 13
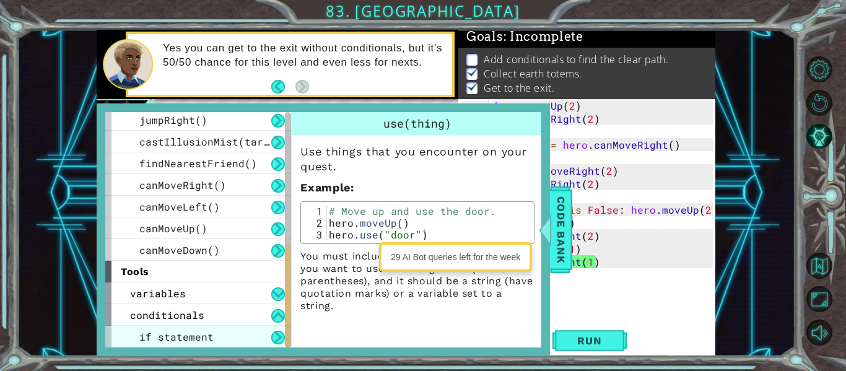
click at [245, 334] on div "if statement" at bounding box center [198, 337] width 186 height 22
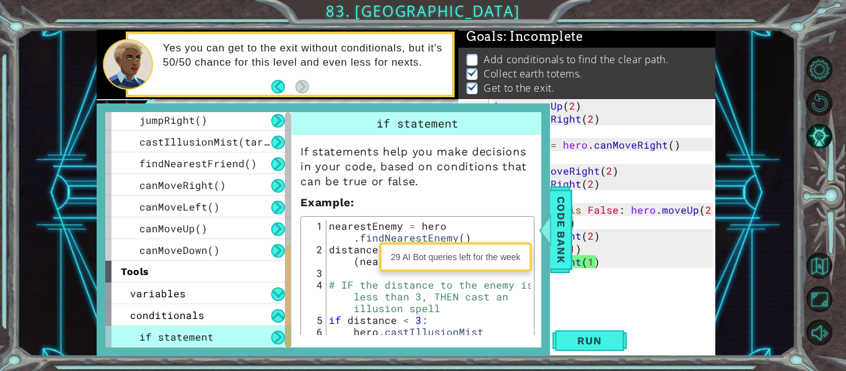
type textarea "# IF the distance to the enemy is less than 3, THEN cast an illusion spell"
click at [372, 286] on div "nearestEnemy = hero . findNearestEnemy ( ) distance = hero . getDistanceTo ( ne…" at bounding box center [428, 308] width 204 height 177
click at [556, 235] on span "Code Bank" at bounding box center [561, 230] width 20 height 76
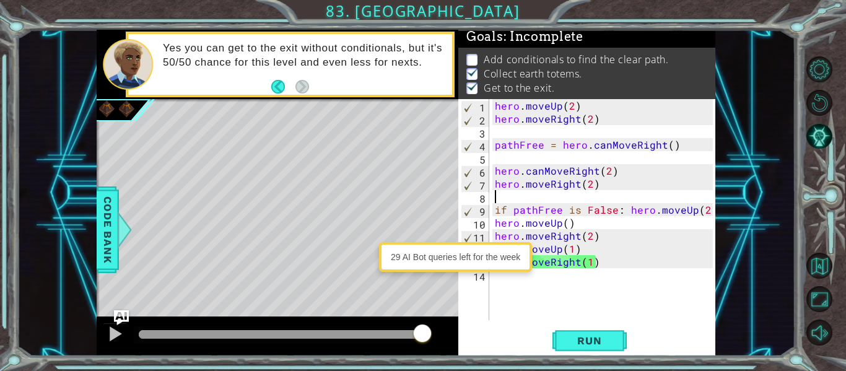
click at [573, 193] on div "hero . moveUp ( 2 ) hero . moveRight ( 2 ) pathFree = hero . canMoveRight ( ) h…" at bounding box center [605, 222] width 227 height 247
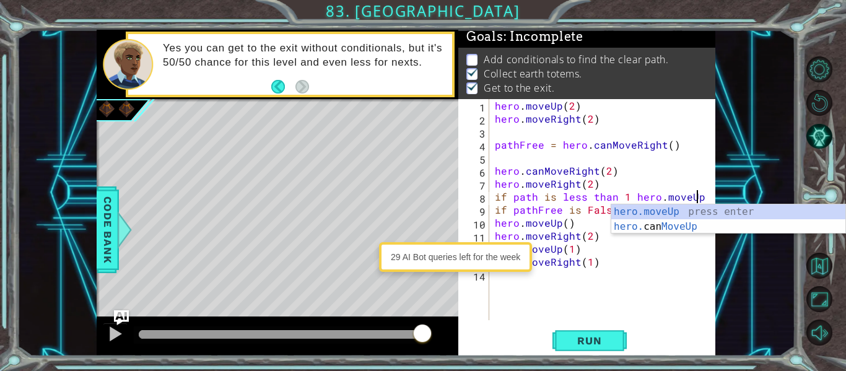
scroll to position [0, 189]
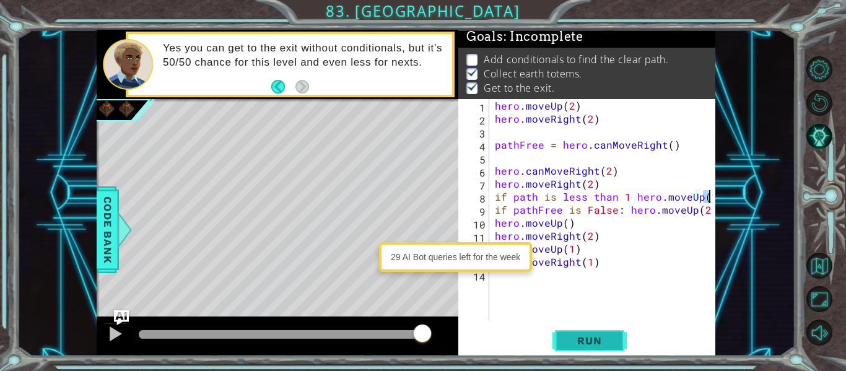
click at [558, 341] on button "Run" at bounding box center [589, 340] width 74 height 25
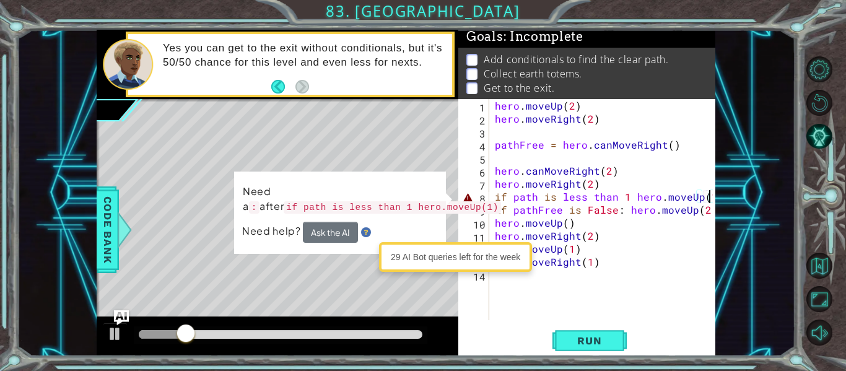
click at [630, 197] on div "hero . moveUp ( 2 ) hero . moveRight ( 2 ) pathFree = hero . canMoveRight ( ) h…" at bounding box center [605, 222] width 227 height 247
click at [629, 196] on div "hero . moveUp ( 2 ) hero . moveRight ( 2 ) pathFree = hero . canMoveRight ( ) h…" at bounding box center [605, 222] width 227 height 247
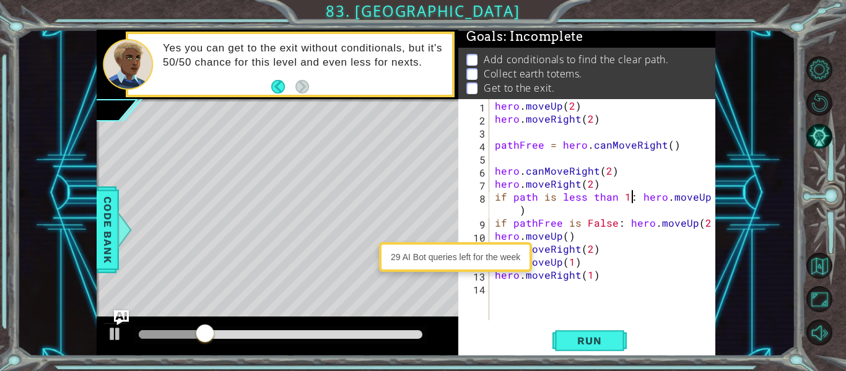
scroll to position [0, 129]
click at [570, 345] on span "Run" at bounding box center [589, 340] width 49 height 12
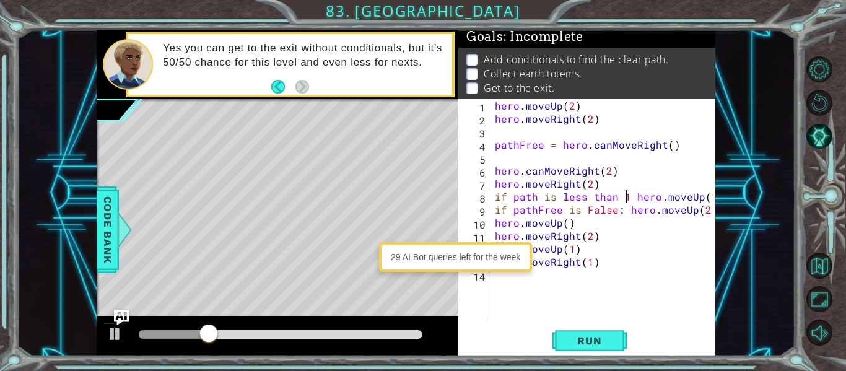
click at [615, 199] on div "hero . moveUp ( 2 ) hero . moveRight ( 2 ) pathFree = hero . canMoveRight ( ) h…" at bounding box center [605, 222] width 227 height 247
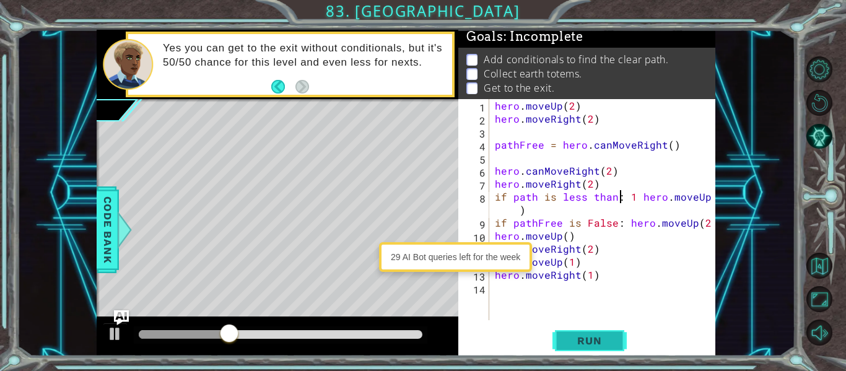
click at [581, 341] on span "Run" at bounding box center [589, 340] width 49 height 12
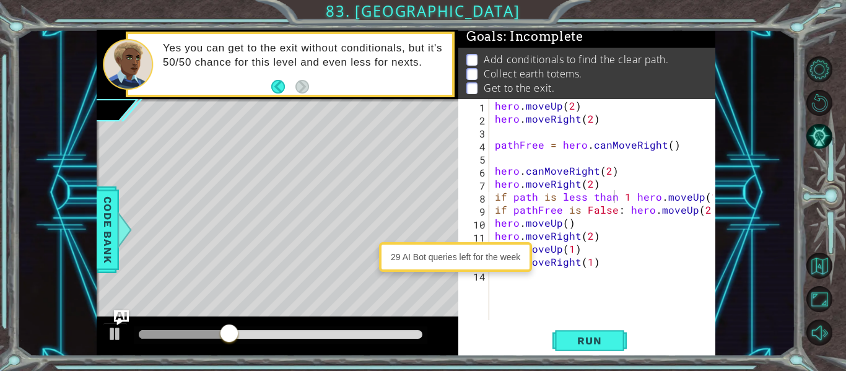
click at [715, 198] on div "1 2 3 4 5 6 7 8 9 10 11 12 hero . moveUp ( 2 ) hero . moveRight ( 2 ) pathFree …" at bounding box center [406, 193] width 779 height 326
click at [712, 197] on div "hero . moveUp ( 2 ) hero . moveRight ( 2 ) pathFree = hero . canMoveRight ( ) h…" at bounding box center [605, 222] width 227 height 247
click at [712, 198] on div "hero . moveUp ( 2 ) hero . moveRight ( 2 ) pathFree = hero . canMoveRight ( ) h…" at bounding box center [605, 222] width 227 height 247
click at [694, 203] on div "hero . moveUp ( 2 ) hero . moveRight ( 2 ) pathFree = hero . canMoveRight ( ) h…" at bounding box center [605, 222] width 227 height 247
click at [696, 202] on div "hero . moveUp ( 2 ) hero . moveRight ( 2 ) pathFree = hero . canMoveRight ( ) h…" at bounding box center [605, 222] width 227 height 247
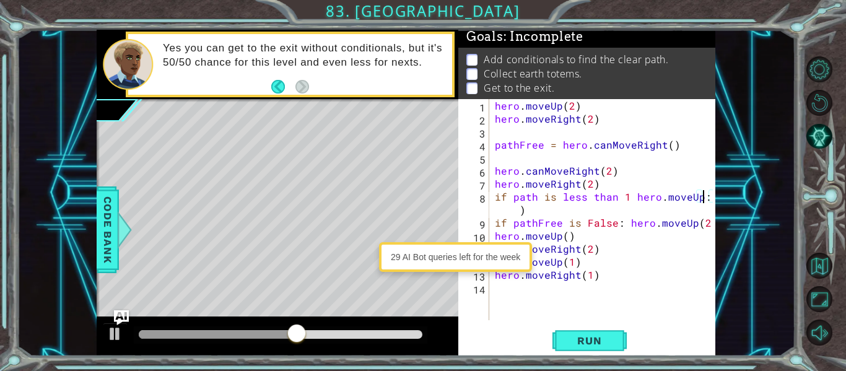
scroll to position [0, 196]
click at [585, 350] on button "Run" at bounding box center [589, 340] width 74 height 25
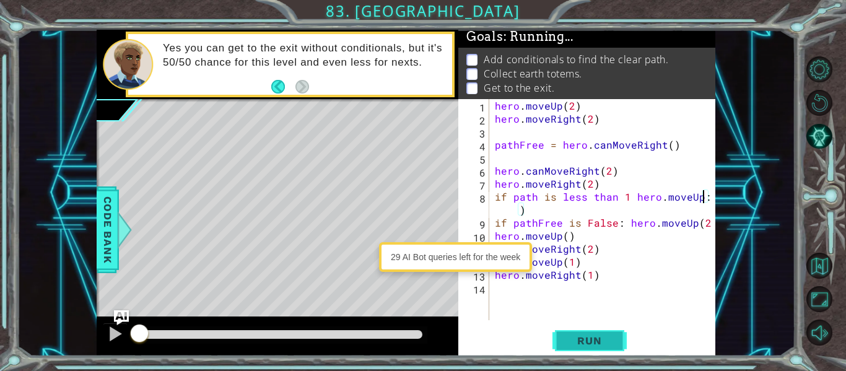
click at [586, 339] on span "Run" at bounding box center [589, 340] width 49 height 12
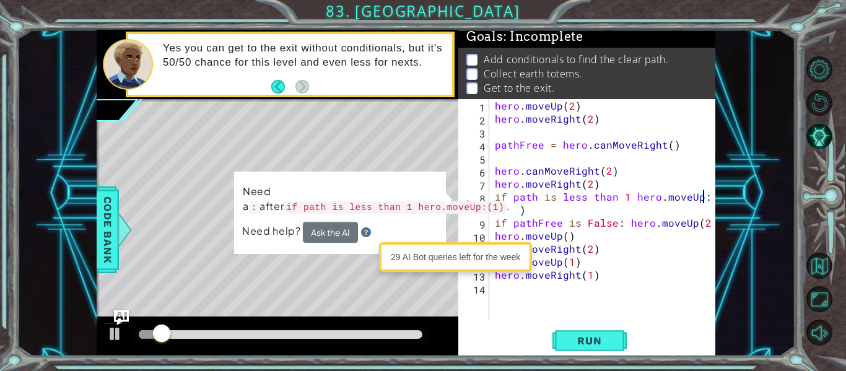
click at [541, 216] on div "hero . moveUp ( 2 ) hero . moveRight ( 2 ) pathFree = hero . canMoveRight ( ) h…" at bounding box center [605, 222] width 227 height 247
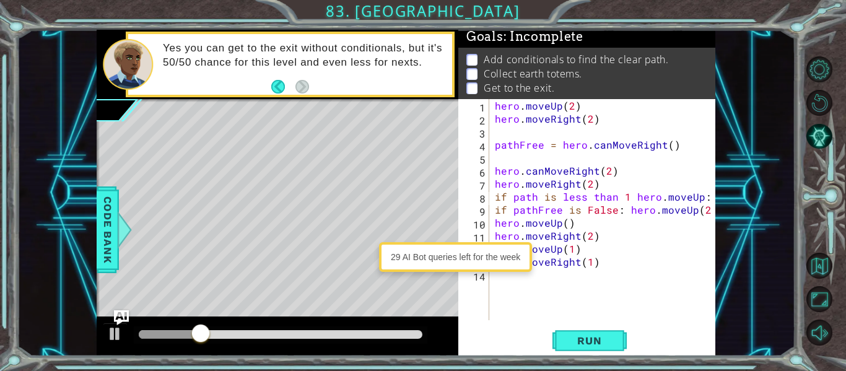
click at [615, 198] on div "hero . moveUp ( 2 ) hero . moveRight ( 2 ) pathFree = hero . canMoveRight ( ) h…" at bounding box center [605, 222] width 227 height 247
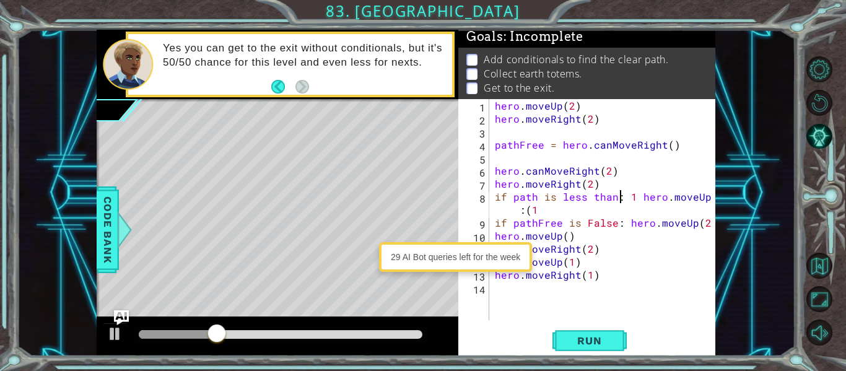
scroll to position [0, 118]
click at [575, 340] on span "Run" at bounding box center [589, 340] width 49 height 12
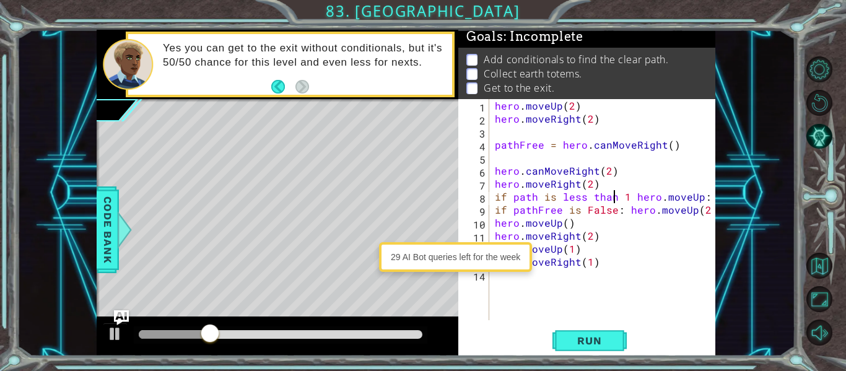
click at [632, 199] on div "hero . moveUp ( 2 ) hero . moveRight ( 2 ) pathFree = hero . canMoveRight ( ) h…" at bounding box center [605, 222] width 227 height 247
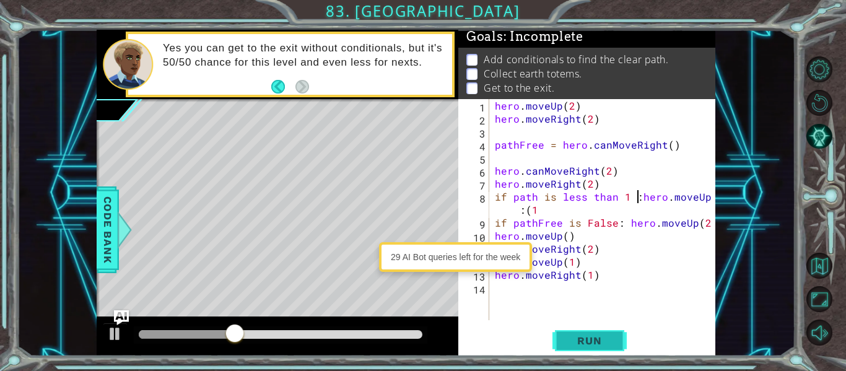
click at [572, 340] on span "Run" at bounding box center [589, 340] width 49 height 12
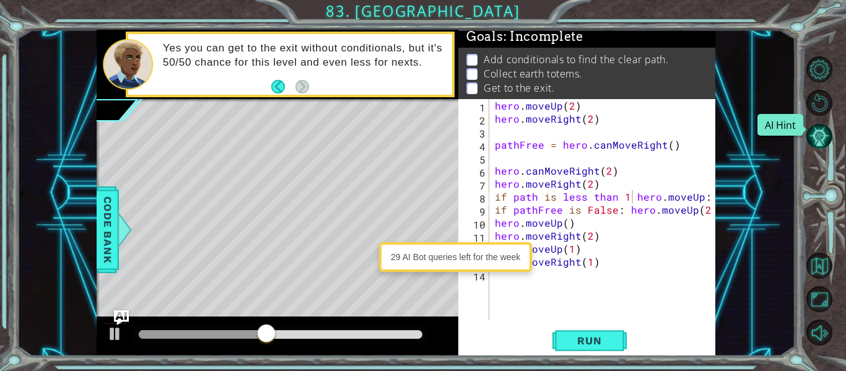
click at [821, 140] on button "AI Hint" at bounding box center [819, 136] width 26 height 26
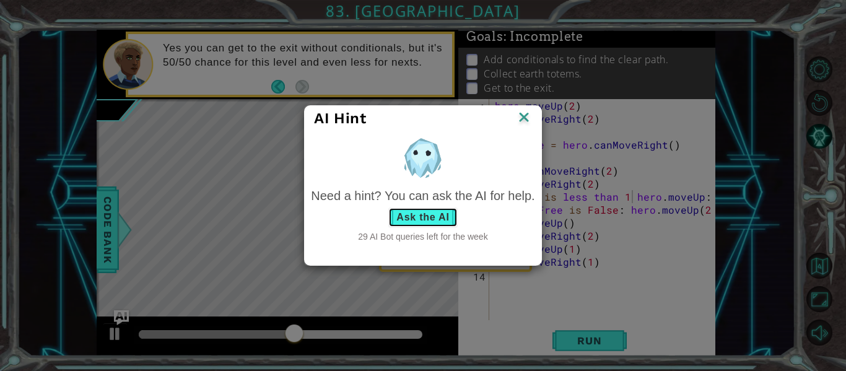
click at [442, 224] on button "Ask the AI" at bounding box center [422, 217] width 69 height 20
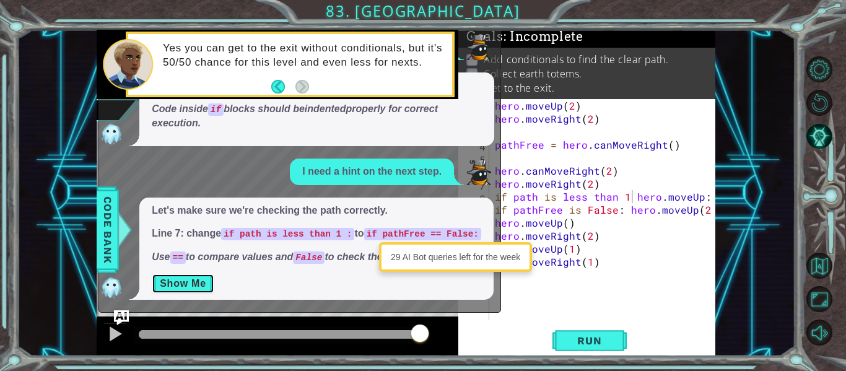
click at [211, 281] on button "Show Me" at bounding box center [183, 284] width 63 height 20
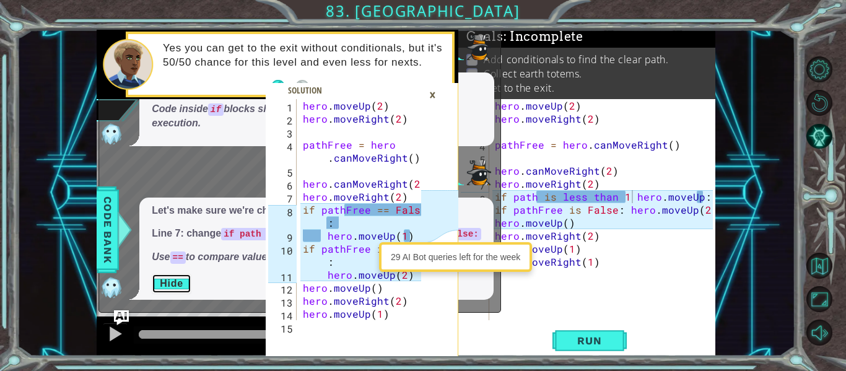
scroll to position [26, 0]
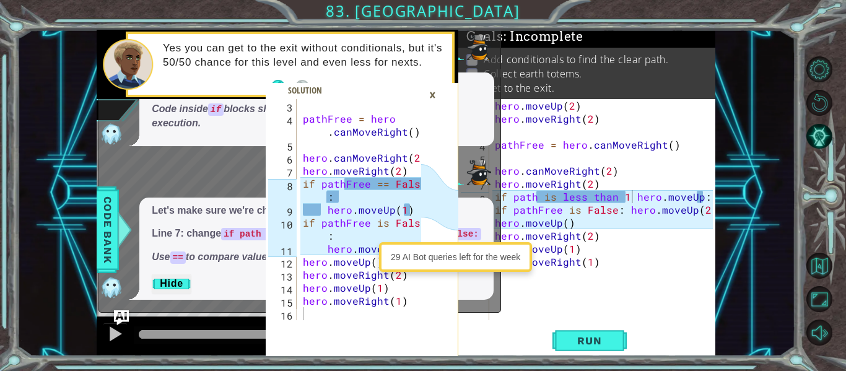
click at [710, 198] on div "hero . moveUp ( 2 ) hero . moveRight ( 2 ) pathFree = hero . canMoveRight ( ) h…" at bounding box center [605, 222] width 227 height 247
click at [689, 196] on div "hero . moveUp ( 2 ) hero . moveRight ( 2 ) pathFree = hero . canMoveRight ( ) h…" at bounding box center [605, 222] width 227 height 247
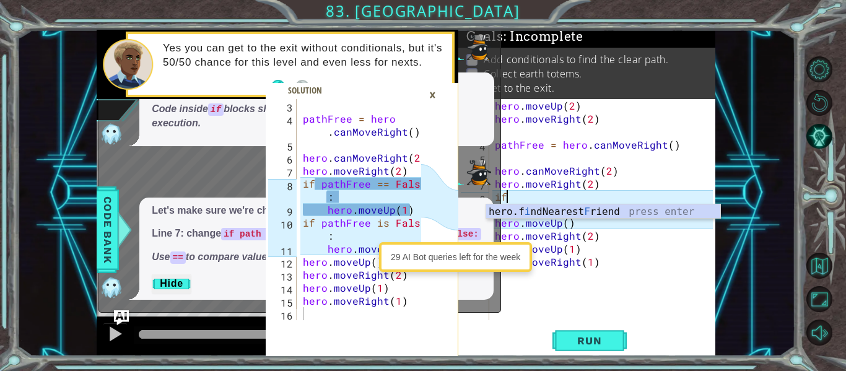
type textarea "i"
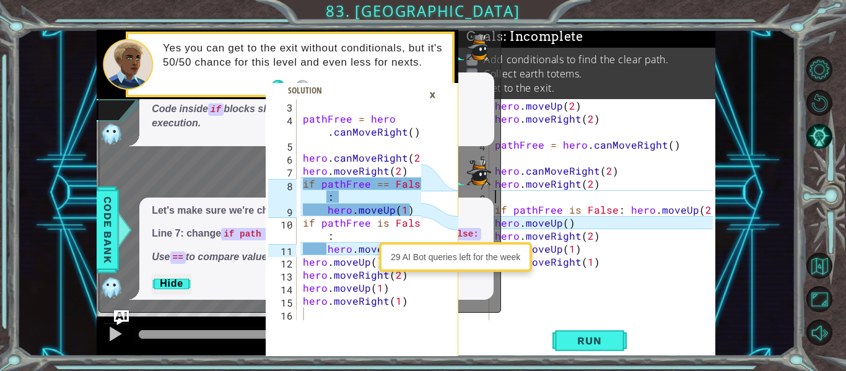
scroll to position [0, 0]
click at [579, 210] on div "hero . moveUp ( 2 ) hero . moveRight ( 2 ) pathFree = hero . canMoveRight ( ) h…" at bounding box center [605, 222] width 227 height 247
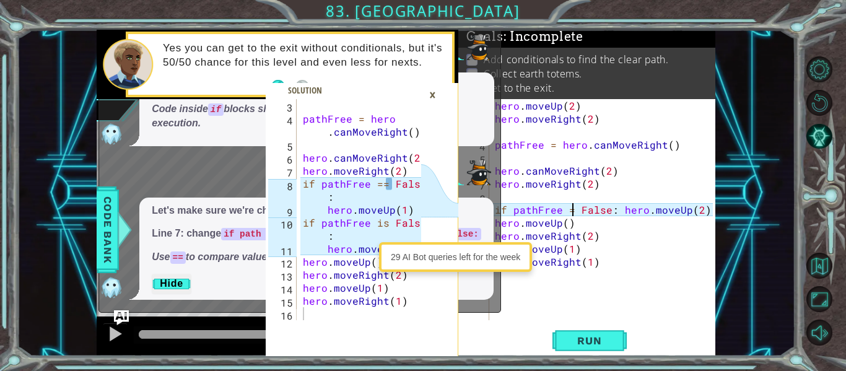
scroll to position [0, 79]
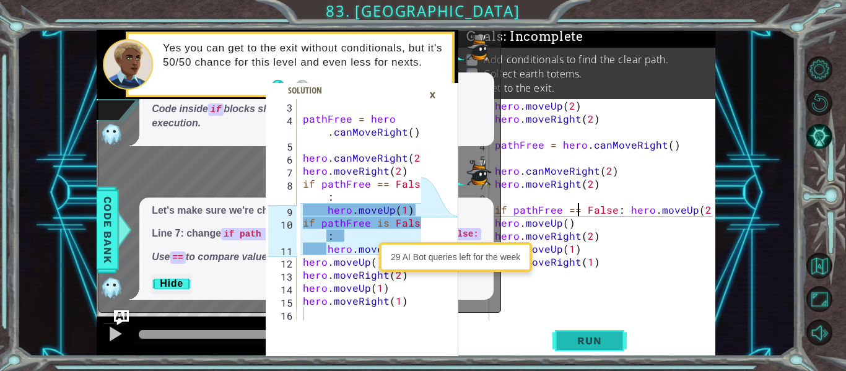
click at [570, 331] on button "Run" at bounding box center [589, 340] width 74 height 25
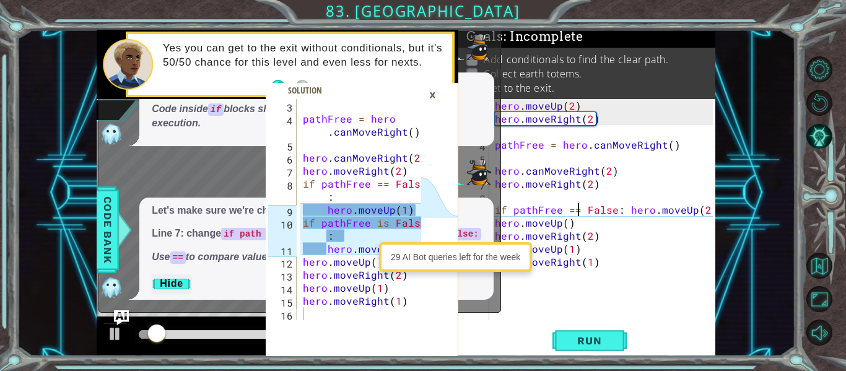
click at [435, 95] on div "×" at bounding box center [432, 94] width 19 height 21
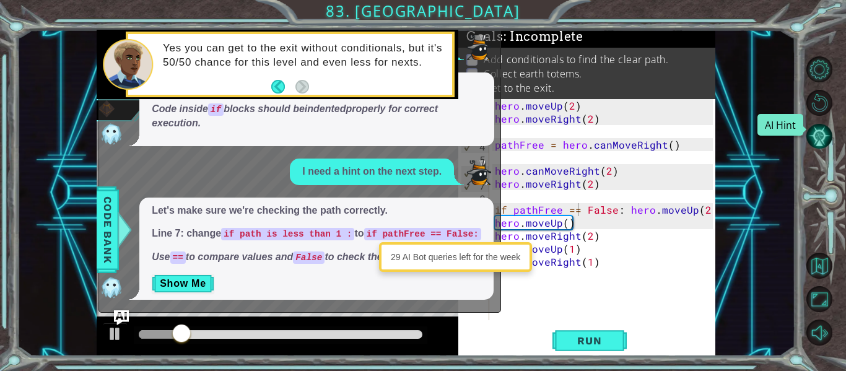
click at [813, 140] on button "AI Hint" at bounding box center [819, 136] width 26 height 26
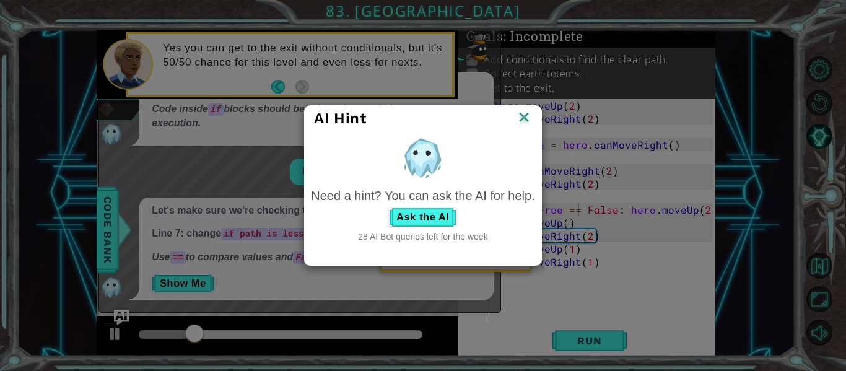
click at [526, 116] on img at bounding box center [524, 118] width 16 height 19
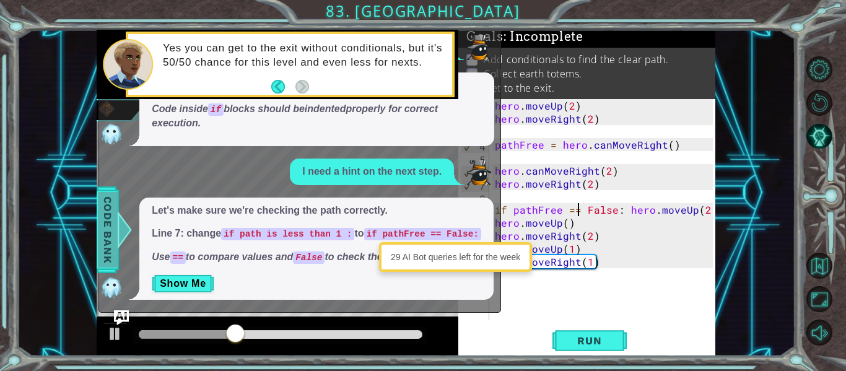
click at [102, 243] on span "Code Bank" at bounding box center [108, 230] width 20 height 76
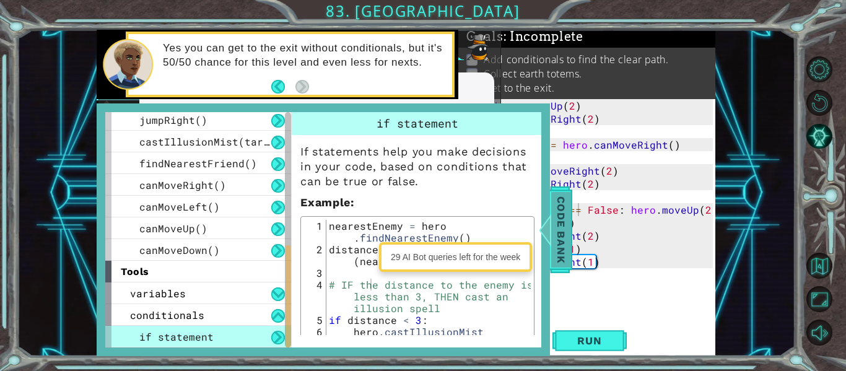
click at [555, 224] on span "Code Bank" at bounding box center [561, 230] width 20 height 76
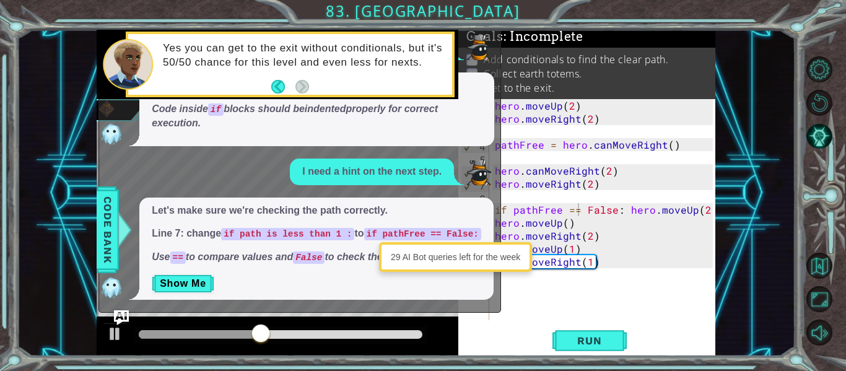
click at [469, 339] on div "Run" at bounding box center [589, 340] width 257 height 25
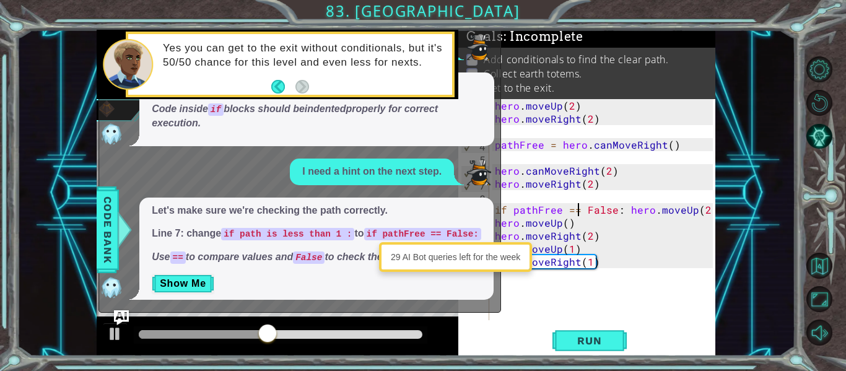
click at [469, 339] on div "Run" at bounding box center [589, 340] width 257 height 25
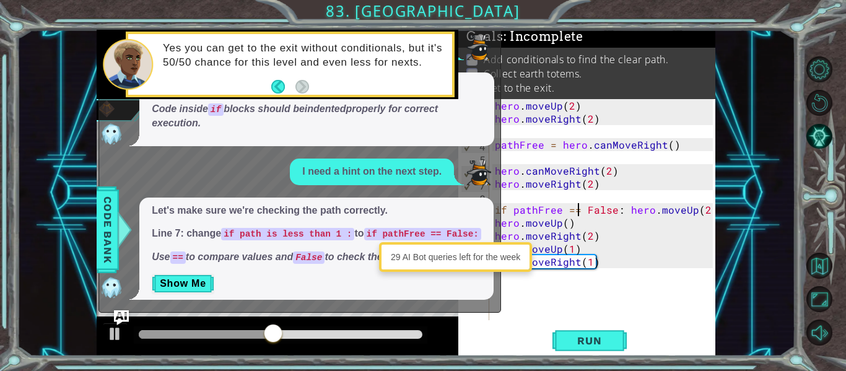
click at [469, 339] on div "Run" at bounding box center [589, 340] width 257 height 25
click at [543, 35] on span ": Incomplete" at bounding box center [544, 36] width 80 height 15
click at [819, 139] on button "AI Hint" at bounding box center [819, 136] width 26 height 26
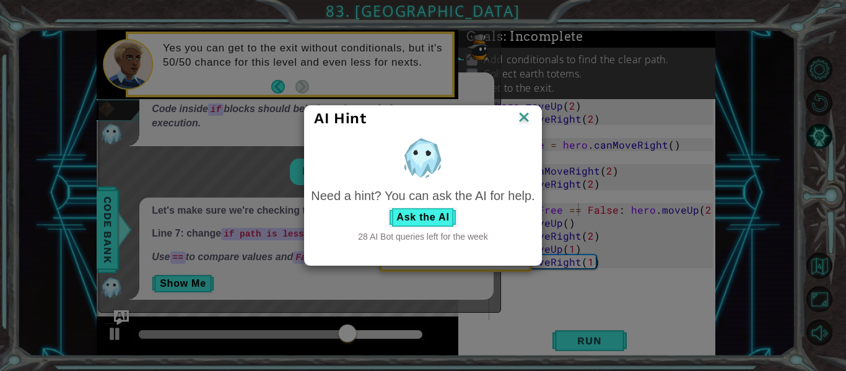
click at [530, 114] on img at bounding box center [524, 118] width 16 height 19
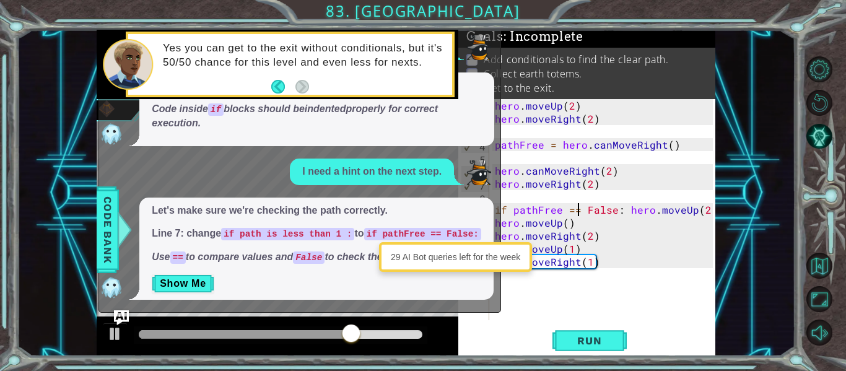
click at [435, 165] on p "I need a hint on the next step." at bounding box center [371, 172] width 139 height 14
click at [468, 160] on img at bounding box center [478, 172] width 25 height 25
click at [250, 228] on code "if path is less than 1 :" at bounding box center [287, 234] width 133 height 12
click at [197, 281] on button "Show Me" at bounding box center [183, 284] width 63 height 20
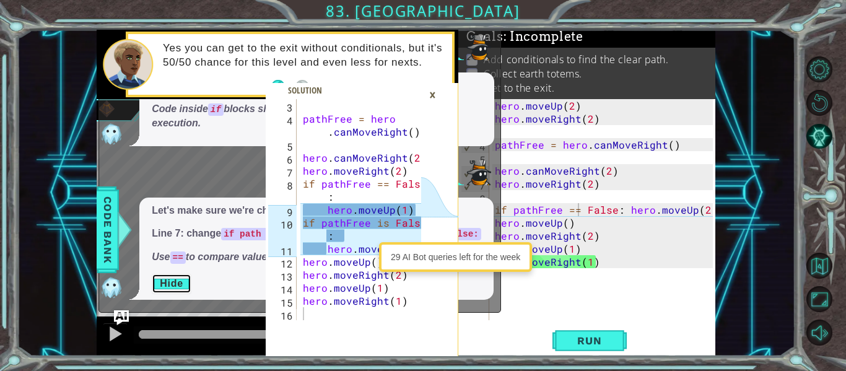
click at [180, 278] on button "Hide" at bounding box center [172, 284] width 40 height 20
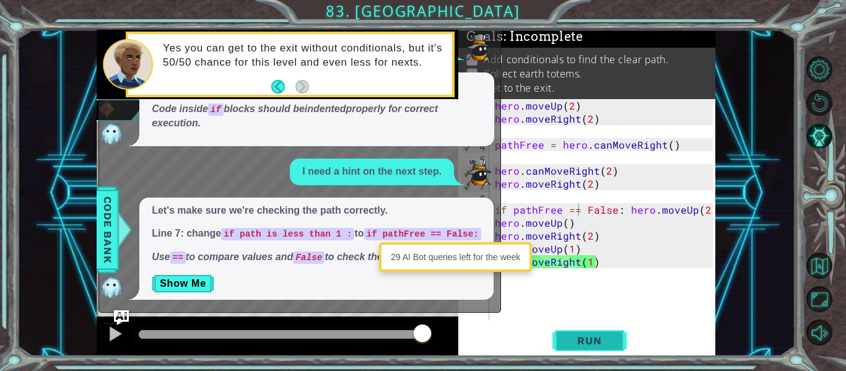
click at [559, 352] on button "Run" at bounding box center [589, 340] width 74 height 25
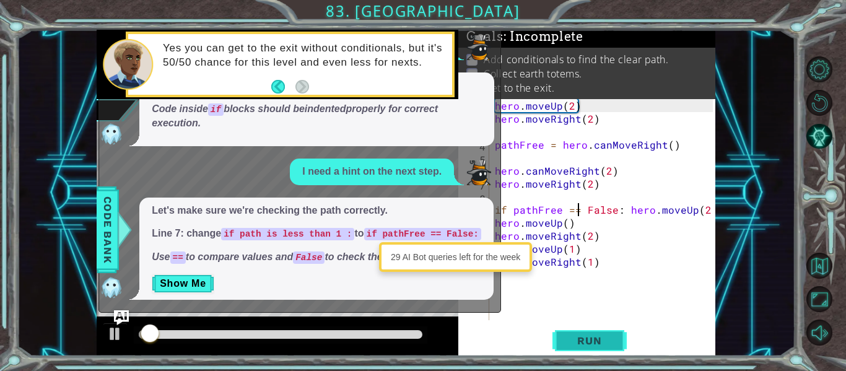
click at [565, 341] on span "Run" at bounding box center [589, 340] width 49 height 12
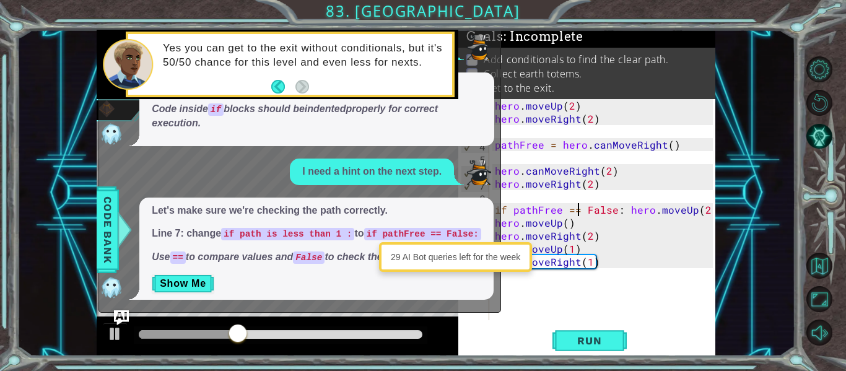
click at [667, 115] on div "hero . moveUp ( 2 ) hero . moveRight ( 2 ) pathFree = hero . canMoveRight ( ) h…" at bounding box center [605, 222] width 227 height 247
click at [629, 251] on div "hero . moveUp ( 2 ) hero . moveRight ( 2 ) pathFree = hero . canMoveRight ( ) h…" at bounding box center [605, 222] width 227 height 247
type textarea "hero.moveUp(1)"
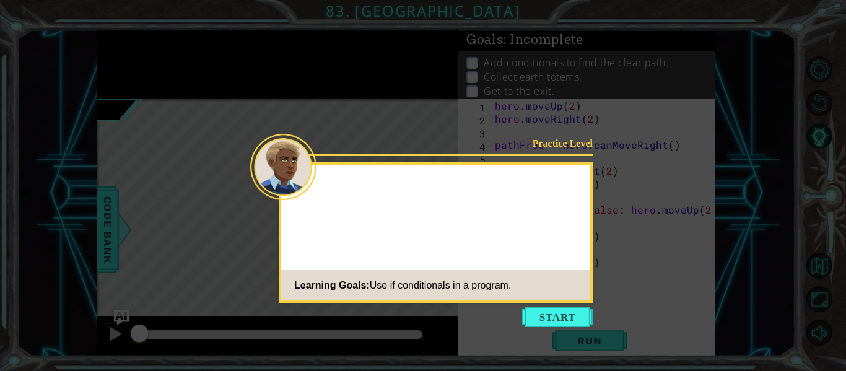
click at [579, 323] on button "Start" at bounding box center [557, 317] width 71 height 20
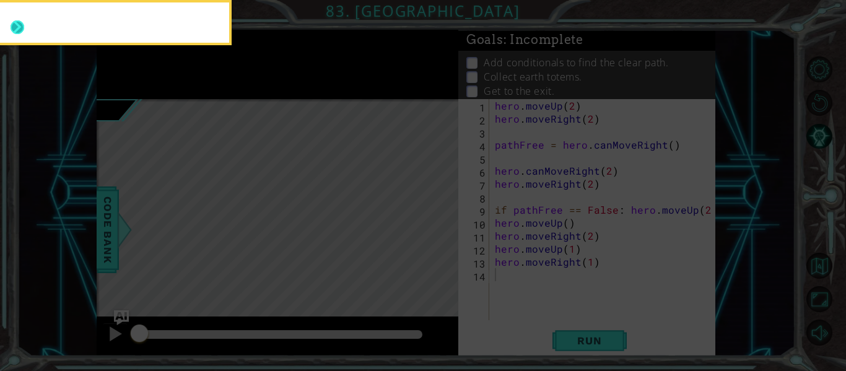
click at [15, 27] on button "Next" at bounding box center [18, 27] width 14 height 14
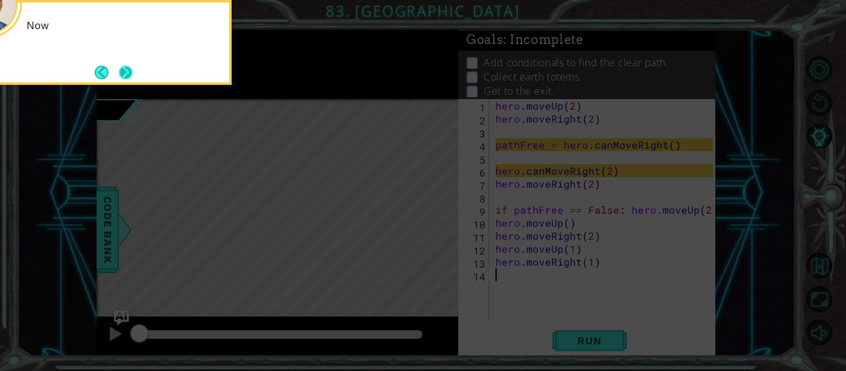
click at [121, 74] on button "Next" at bounding box center [126, 73] width 14 height 14
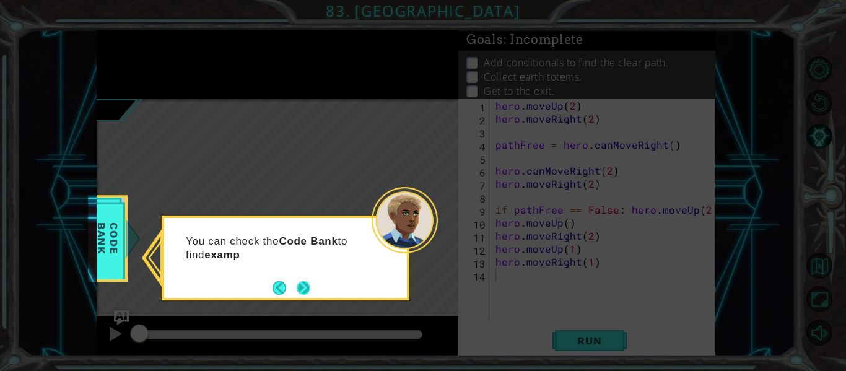
click at [293, 289] on button "Next" at bounding box center [304, 288] width 22 height 22
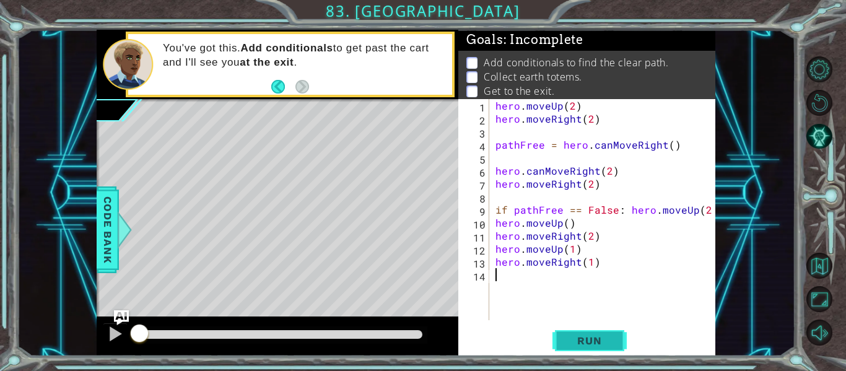
click at [570, 332] on button "Run" at bounding box center [589, 340] width 74 height 25
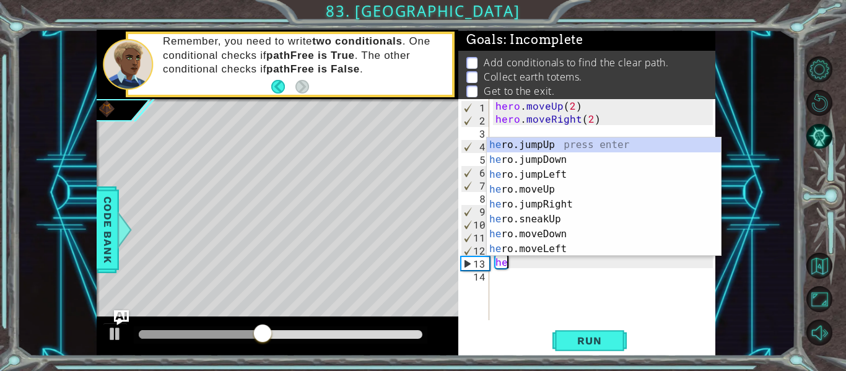
type textarea "h"
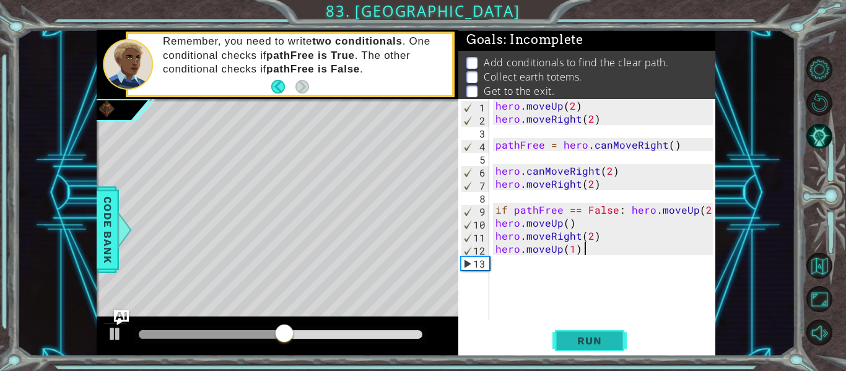
click at [585, 349] on button "Run" at bounding box center [589, 340] width 74 height 25
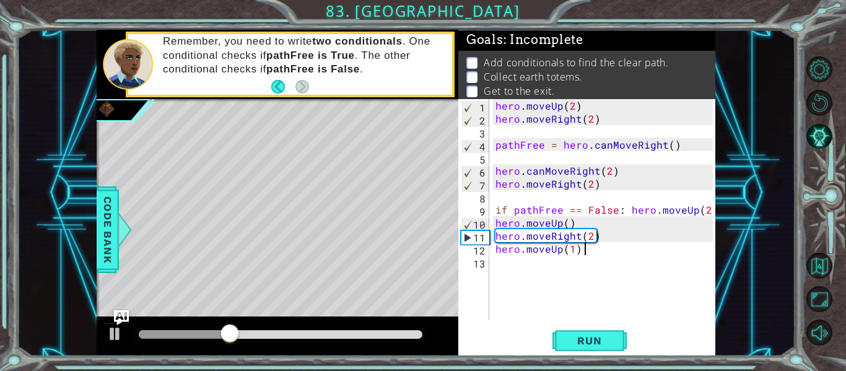
click at [566, 224] on div "hero . moveUp ( 2 ) hero . moveRight ( 2 ) pathFree = hero . canMoveRight ( ) h…" at bounding box center [606, 222] width 226 height 247
type textarea "hero.moveUp(2)"
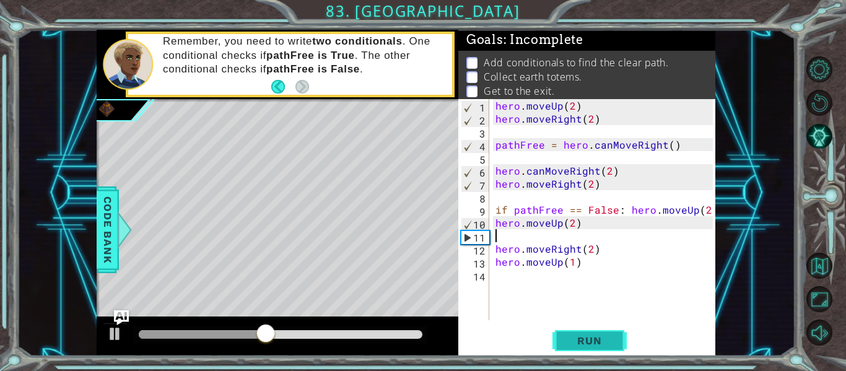
click at [588, 334] on span "Run" at bounding box center [589, 340] width 49 height 12
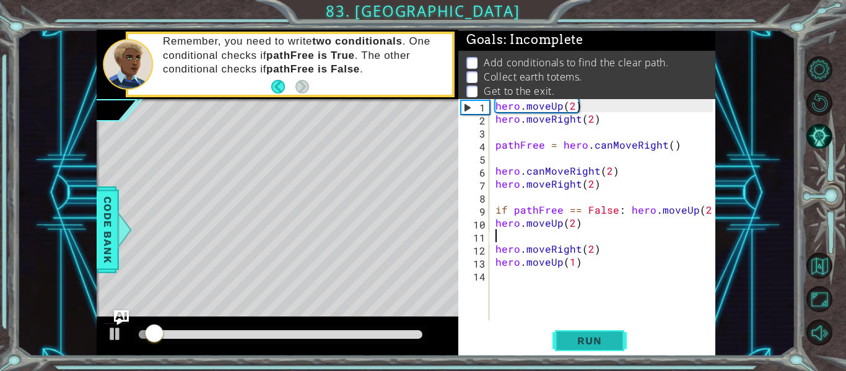
click at [588, 334] on span "Run" at bounding box center [589, 340] width 49 height 12
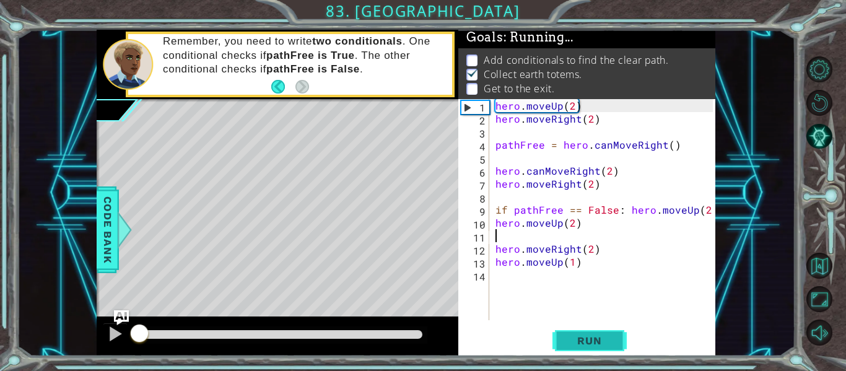
scroll to position [3, 0]
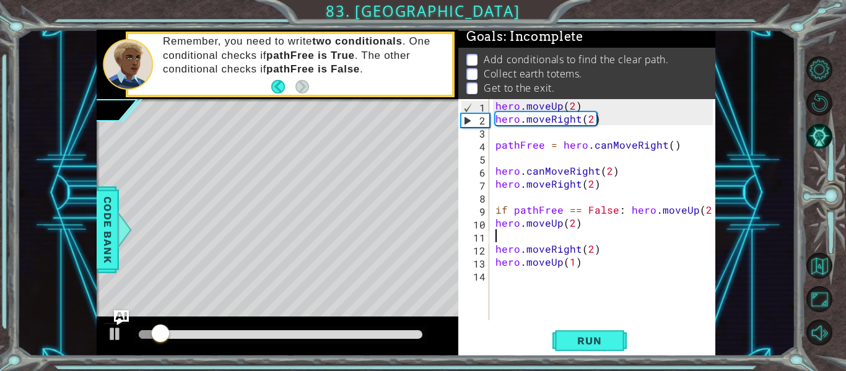
click at [571, 245] on div "hero . moveUp ( 2 ) hero . moveRight ( 2 ) pathFree = hero . canMoveRight ( ) h…" at bounding box center [606, 222] width 226 height 247
click at [570, 222] on div "hero . moveUp ( 2 ) hero . moveRight ( 2 ) pathFree = hero . canMoveRight ( ) h…" at bounding box center [606, 222] width 226 height 247
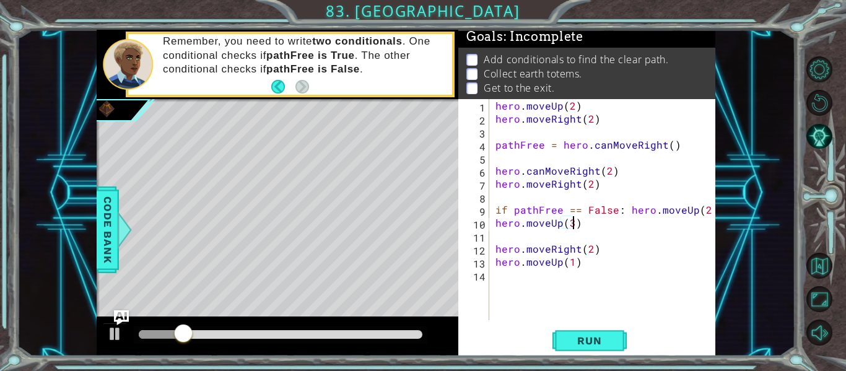
scroll to position [0, 73]
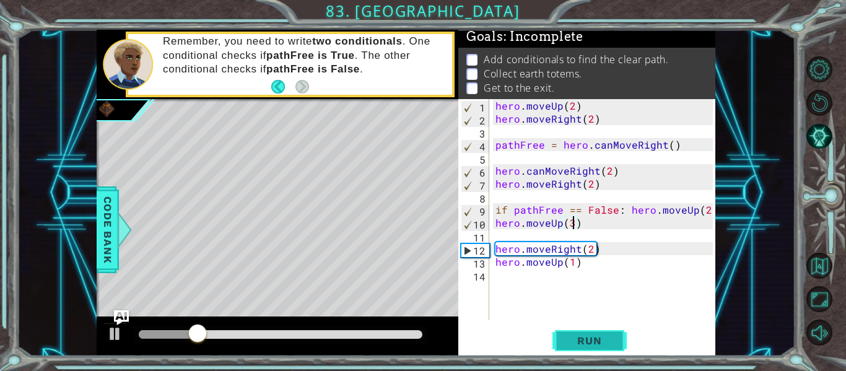
type textarea "hero.moveUp(3)"
click at [561, 339] on button "Run" at bounding box center [589, 340] width 74 height 25
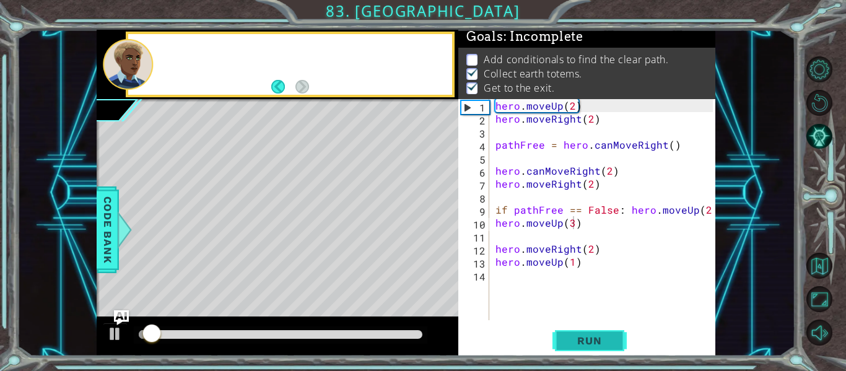
click at [561, 339] on button "Run" at bounding box center [589, 340] width 74 height 25
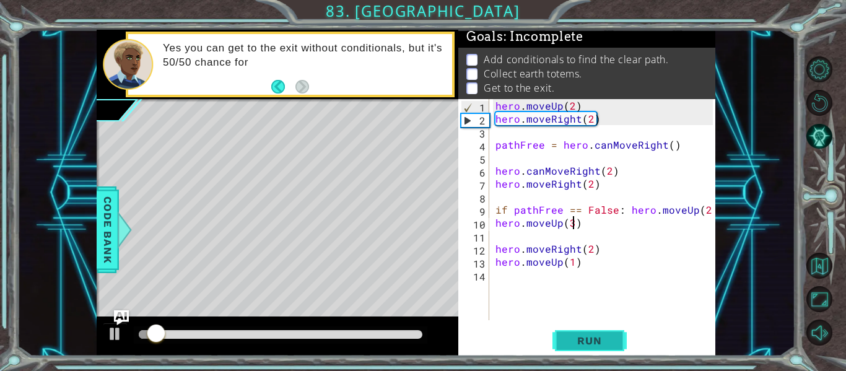
click at [575, 342] on span "Run" at bounding box center [589, 340] width 49 height 12
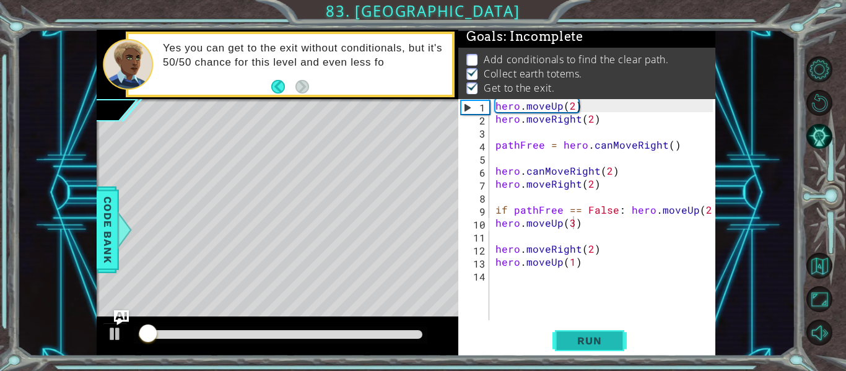
click at [575, 342] on span "Run" at bounding box center [589, 340] width 49 height 12
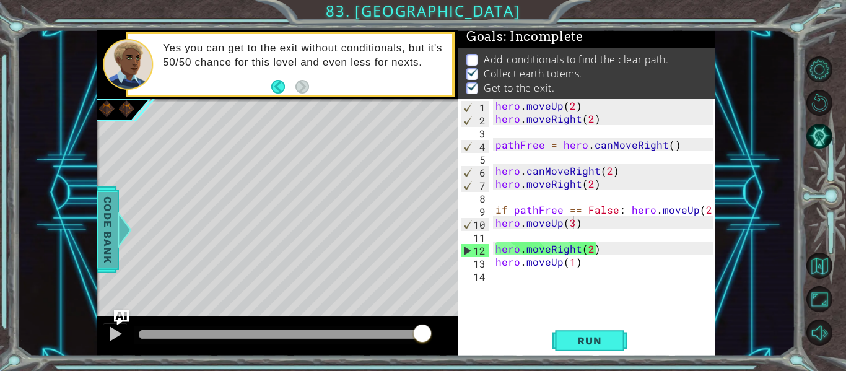
click at [108, 225] on span "Code Bank" at bounding box center [108, 230] width 20 height 76
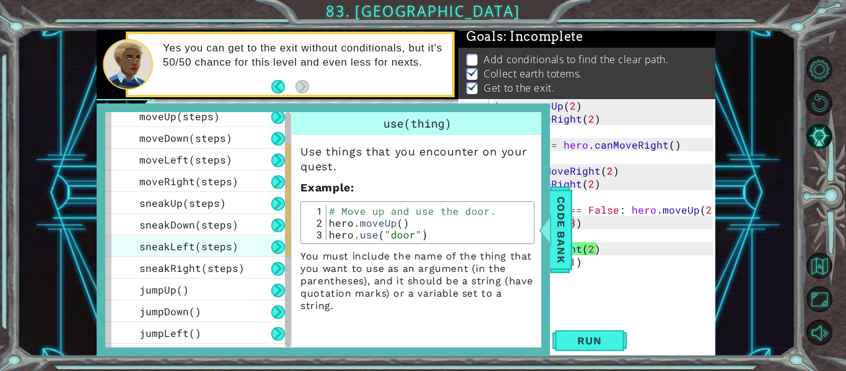
scroll to position [285, 0]
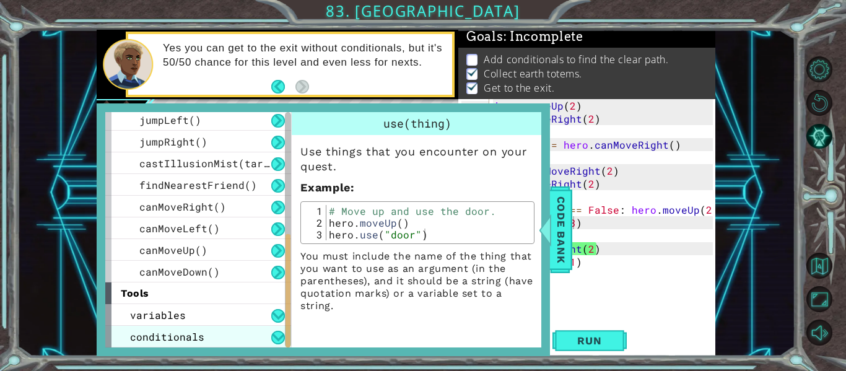
click at [142, 338] on span "conditionals" at bounding box center [167, 336] width 74 height 13
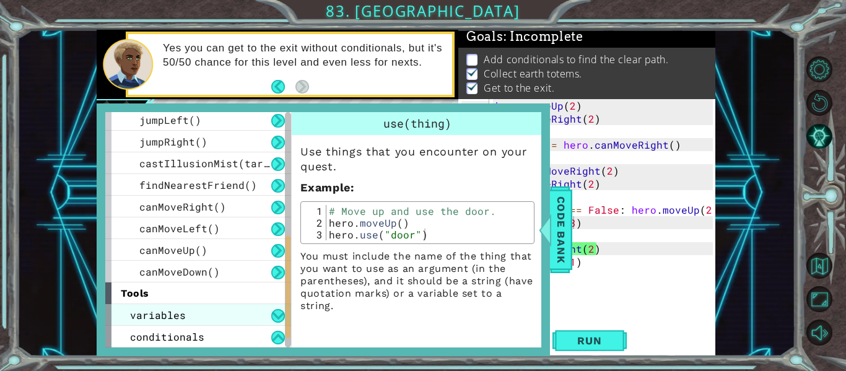
scroll to position [307, 0]
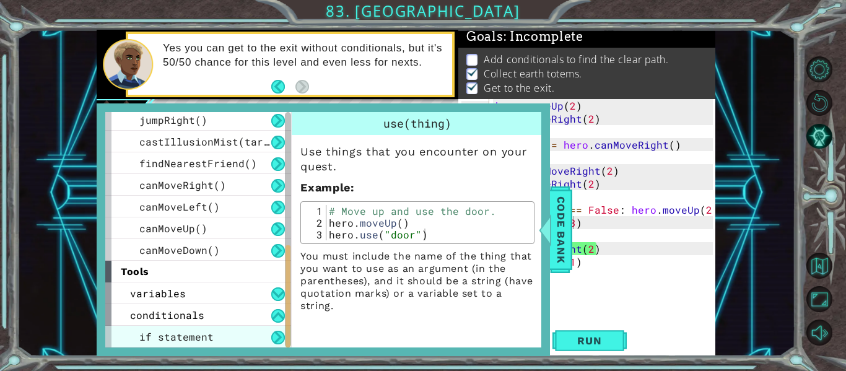
click at [190, 336] on span "if statement" at bounding box center [176, 336] width 74 height 13
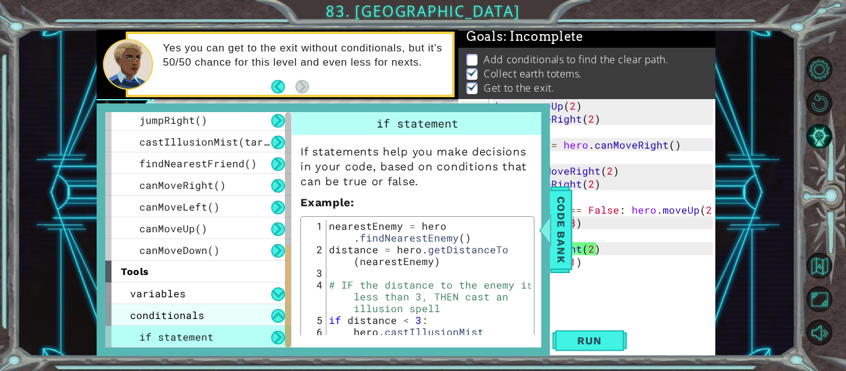
click at [217, 312] on div "conditionals" at bounding box center [198, 315] width 186 height 22
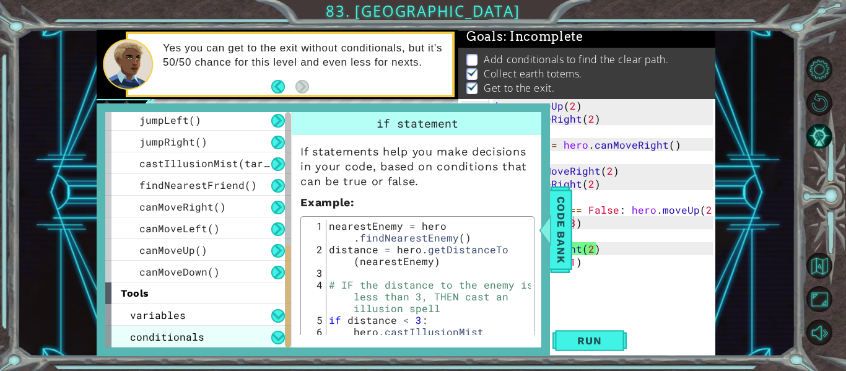
click at [217, 312] on div "variables" at bounding box center [198, 315] width 186 height 22
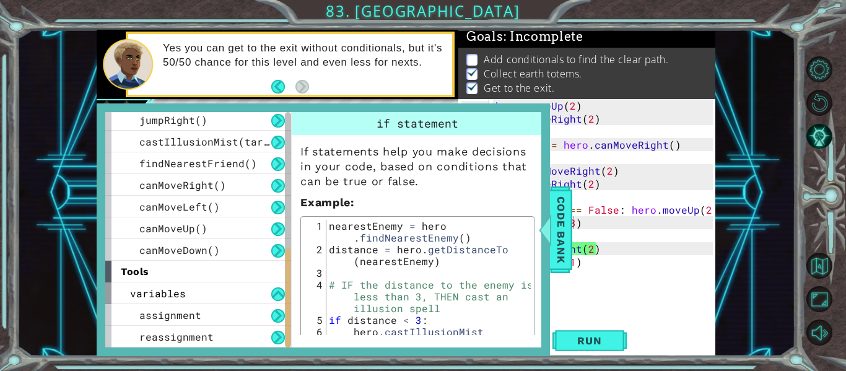
scroll to position [328, 0]
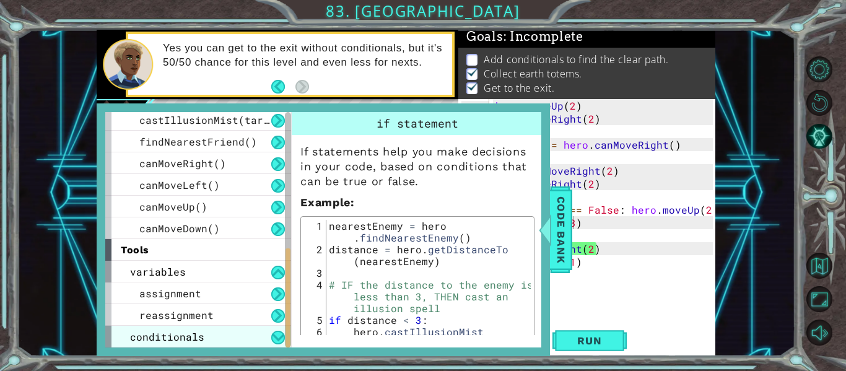
click at [217, 312] on div "reassignment" at bounding box center [198, 315] width 186 height 22
